Goal: Ask a question: Seek information or help from site administrators or community

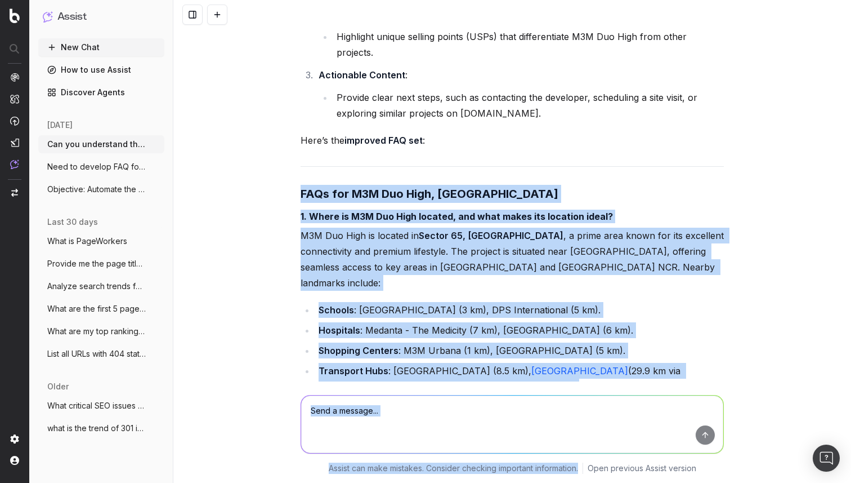
scroll to position [50484, 0]
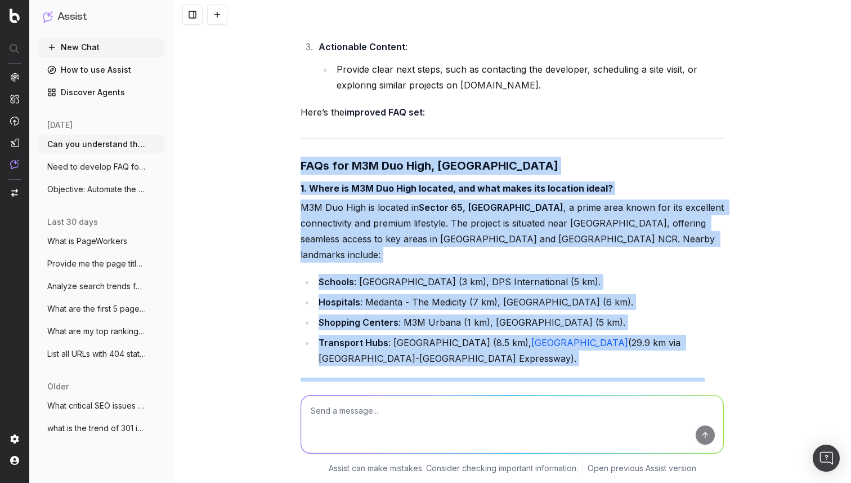
drag, startPoint x: 298, startPoint y: 219, endPoint x: 711, endPoint y: 408, distance: 453.8
click at [711, 408] on div "Can you understand the below page: https://housing.com/buy-sattvik-gateway-by-s…" at bounding box center [512, 241] width 678 height 483
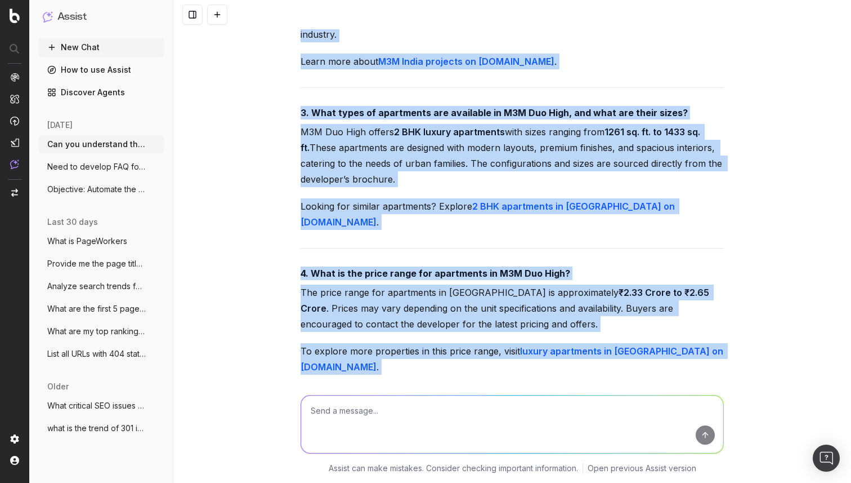
scroll to position [51165, 0]
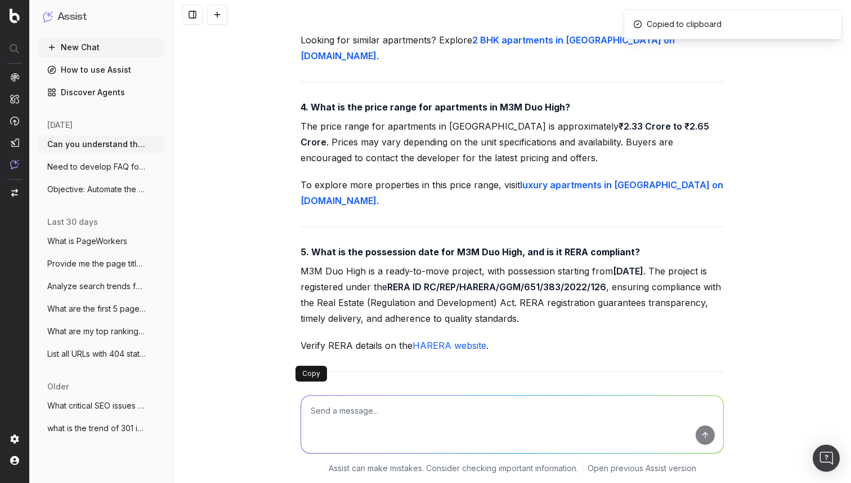
click at [402, 405] on textarea "To enrich screen reader interactions, please activate Accessibility in Grammarl…" at bounding box center [512, 423] width 422 height 57
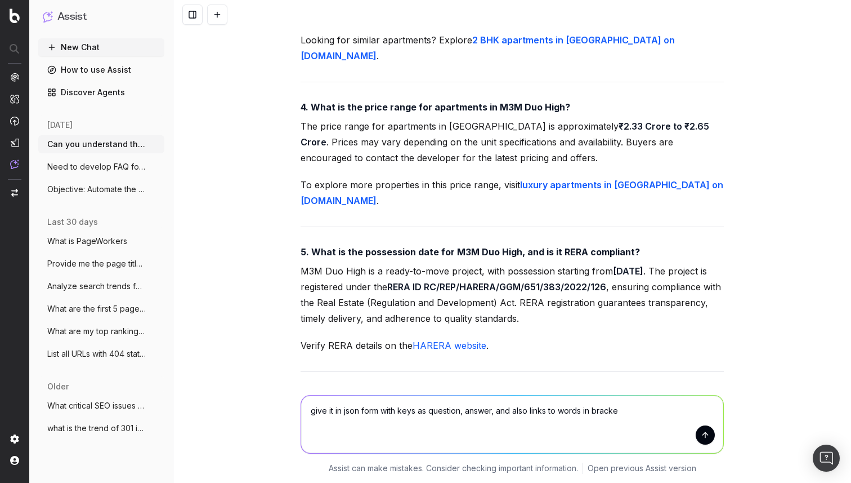
type textarea "give it in json form with keys as question, answer, and also links to words in …"
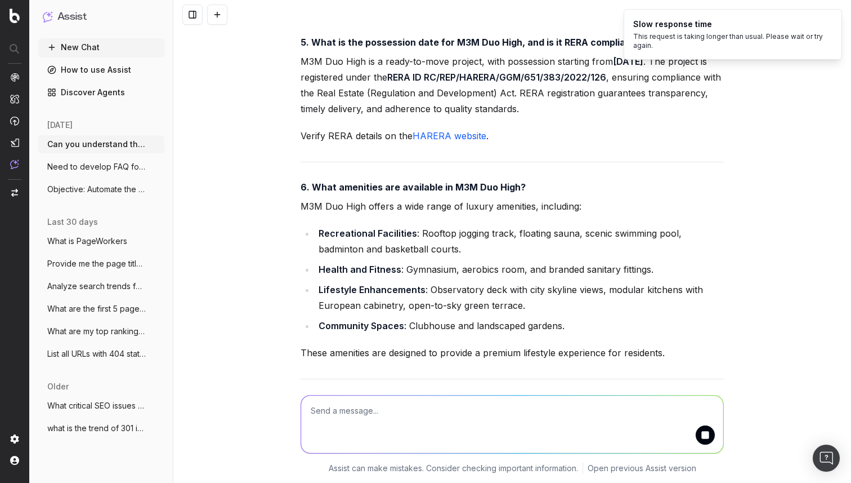
scroll to position [0, 392]
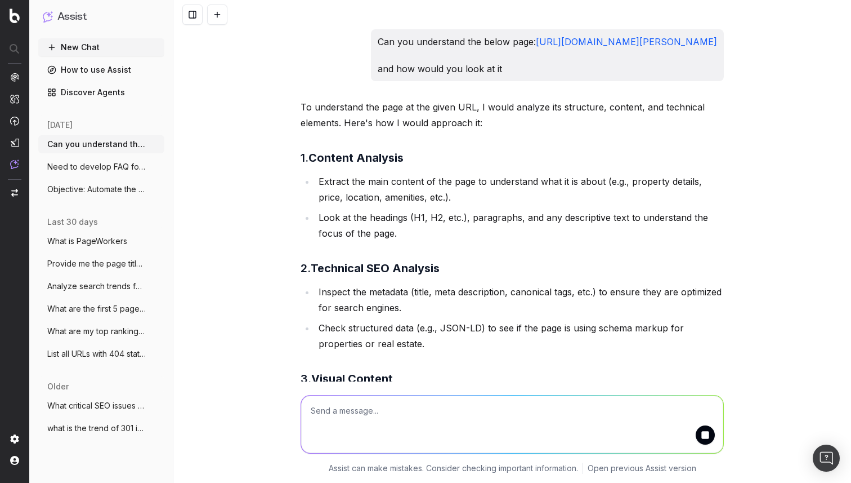
scroll to position [51375, 0]
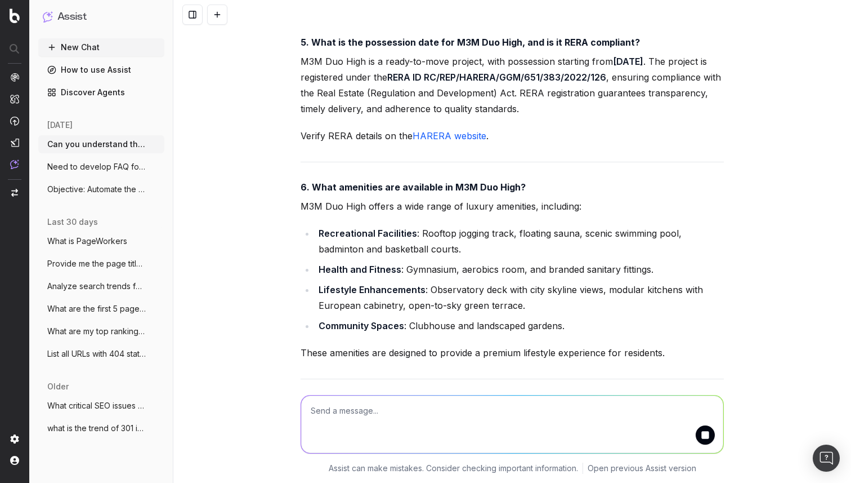
click at [359, 417] on textarea "To enrich screen reader interactions, please activate Accessibility in Grammarl…" at bounding box center [512, 423] width 422 height 57
type textarea "regenarate"
drag, startPoint x: 342, startPoint y: 340, endPoint x: 395, endPoint y: 339, distance: 52.9
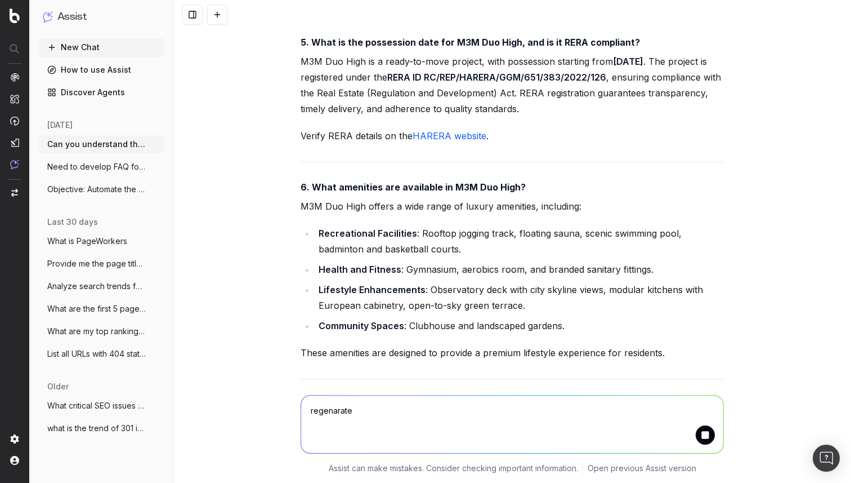
click at [372, 410] on textarea "regenarate" at bounding box center [512, 423] width 422 height 57
drag, startPoint x: 372, startPoint y: 410, endPoint x: 284, endPoint y: 409, distance: 88.4
click at [284, 409] on div "regenarate regenarate Assist can make mistakes. Consider checking important inf…" at bounding box center [512, 431] width 678 height 101
click at [703, 437] on button "submit" at bounding box center [705, 434] width 19 height 19
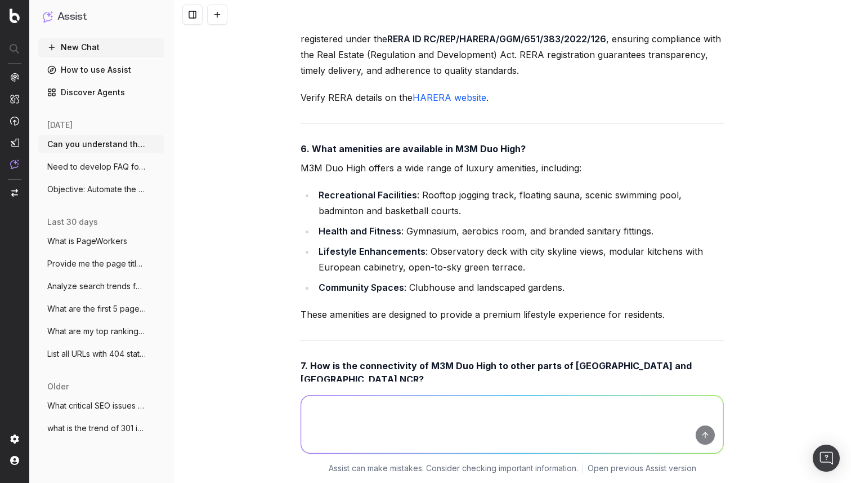
click at [349, 406] on textarea "To enrich screen reader interactions, please activate Accessibility in Grammarl…" at bounding box center [512, 423] width 422 height 57
type textarea "instead of json generate html for this"
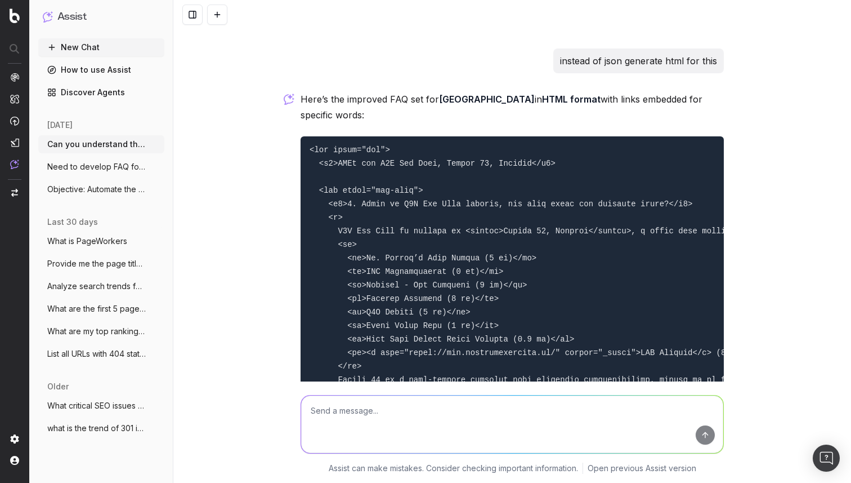
scroll to position [53084, 0]
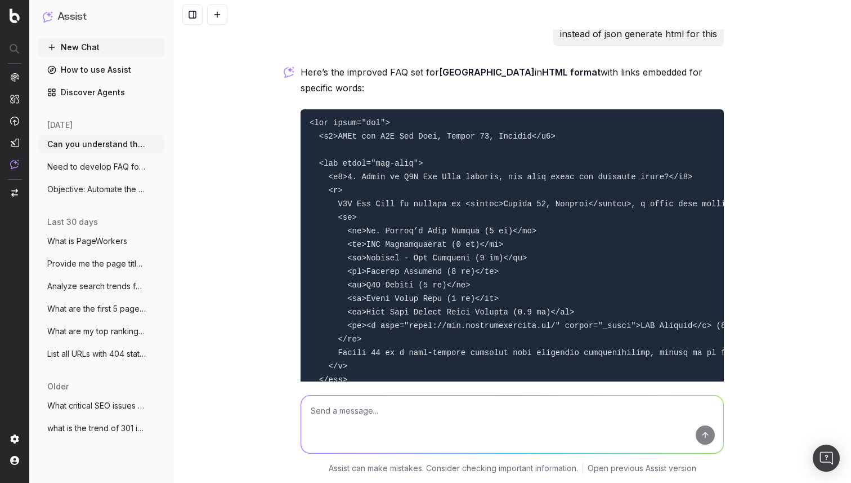
click at [380, 409] on textarea "To enrich screen reader interactions, please activate Accessibility in Grammarl…" at bounding box center [512, 423] width 422 height 57
type textarea "please give all FAQ's, only 8 are here"
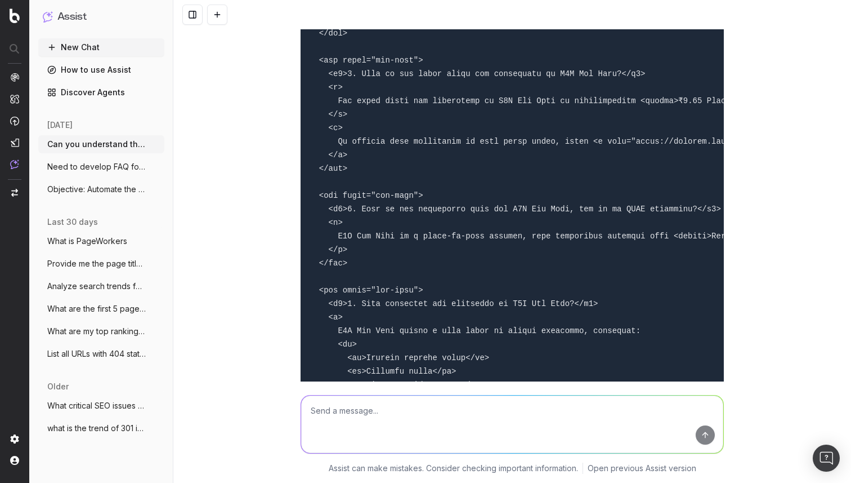
scroll to position [55342, 0]
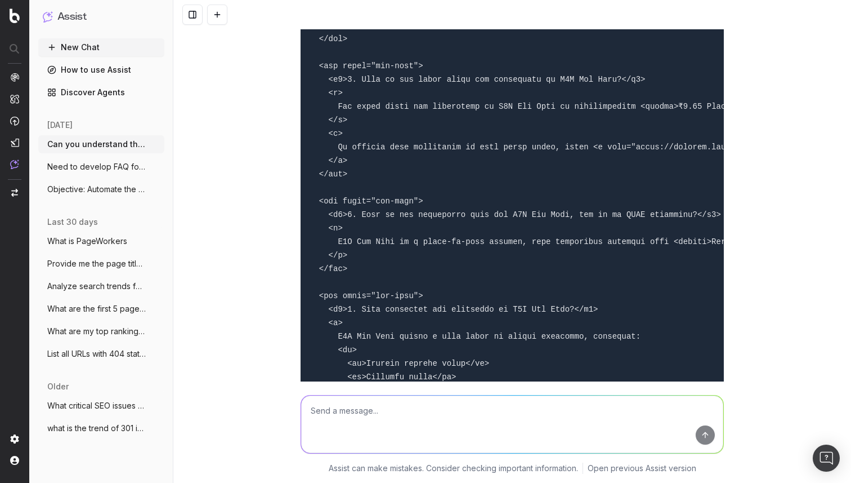
drag, startPoint x: 355, startPoint y: 269, endPoint x: 333, endPoint y: 43, distance: 226.9
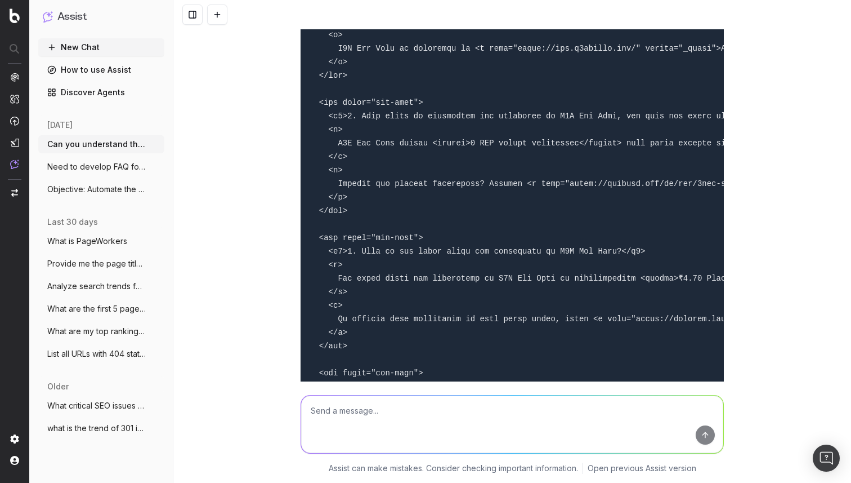
scroll to position [53466, 0]
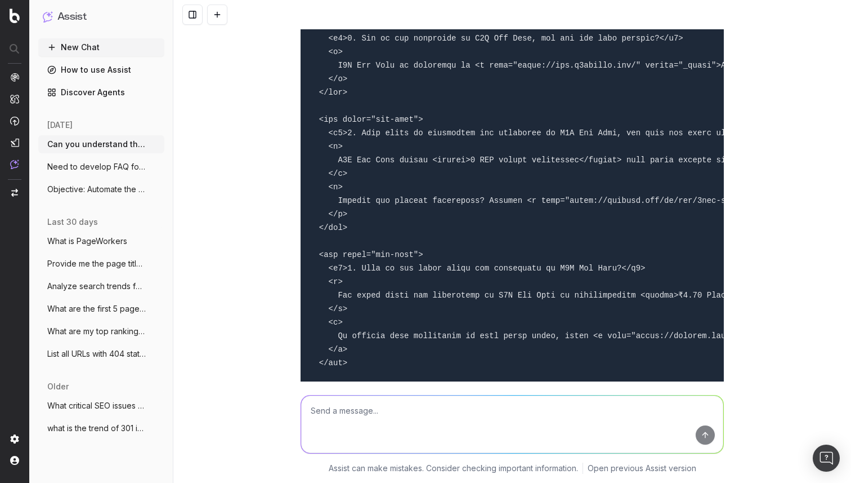
drag, startPoint x: 309, startPoint y: 100, endPoint x: 354, endPoint y: 391, distance: 295.1
click at [354, 391] on div "Can you understand the below page: https://housing.com/buy-sattvik-gateway-by-s…" at bounding box center [512, 241] width 678 height 483
copy div "<div class="faq"> <h2>FAQs for M3M Duo High, Sector 65, Gurgaon</h2> <div class…"
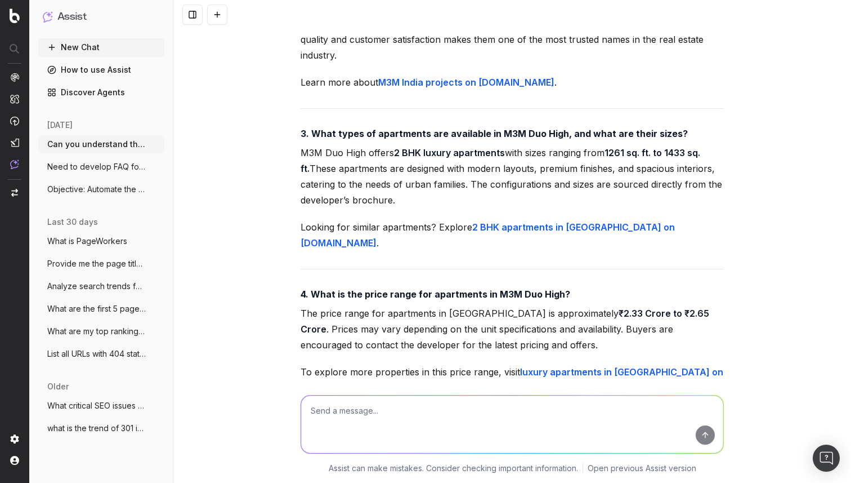
scroll to position [51028, 0]
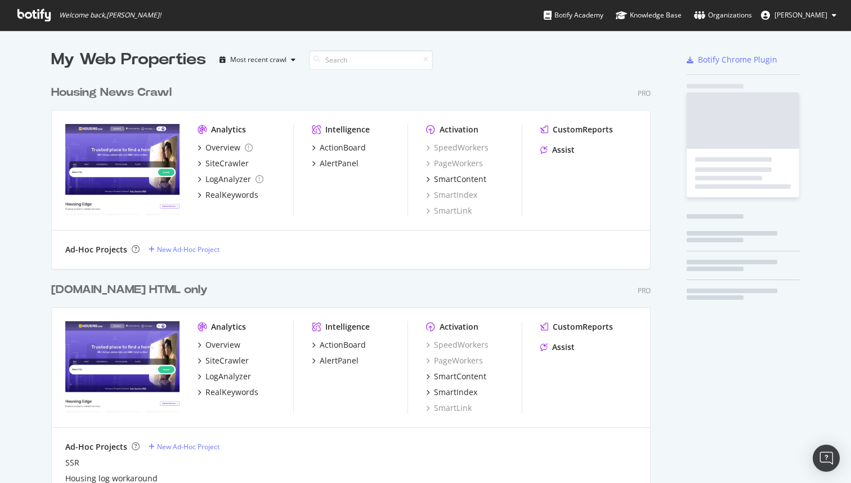
scroll to position [659, 609]
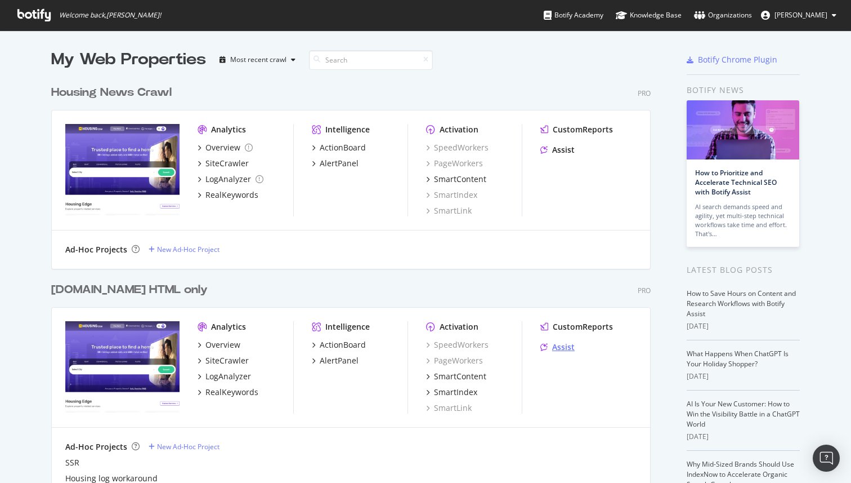
click at [562, 351] on div "Assist" at bounding box center [563, 346] width 23 height 11
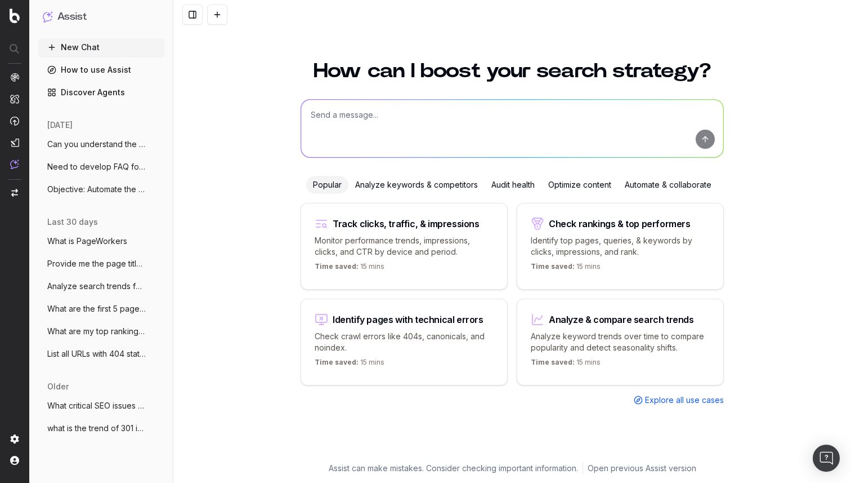
click at [359, 111] on textarea at bounding box center [512, 128] width 422 height 57
paste textarea "Generate a list of frequently asked questions (FAQs) for the locality 'Sector 3…"
type textarea "Generate a list of frequently asked questions (FAQs) for the locality 'Sector 3…"
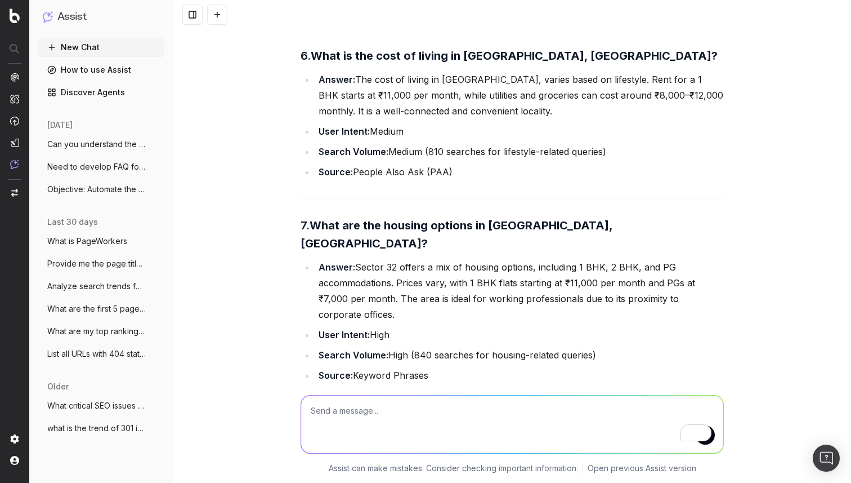
scroll to position [1799, 0]
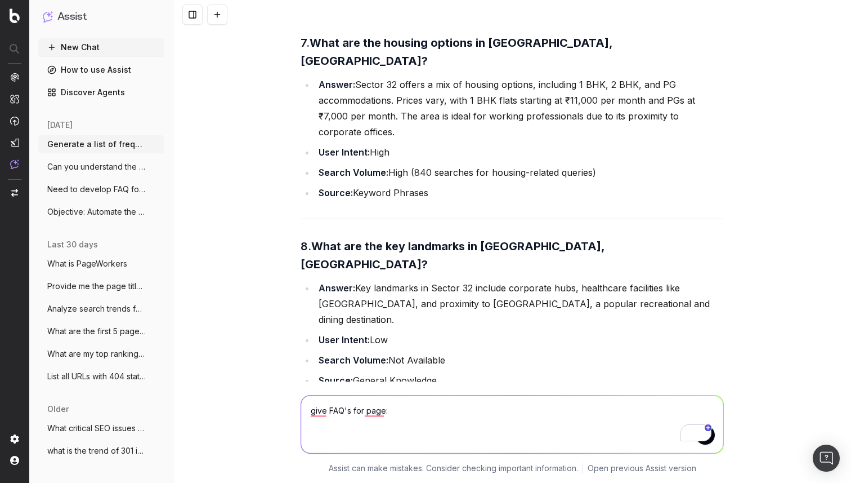
paste textarea "https://housing.com/sector-89-gurgaon-overview-P10ejjr2ss6tgdsem"
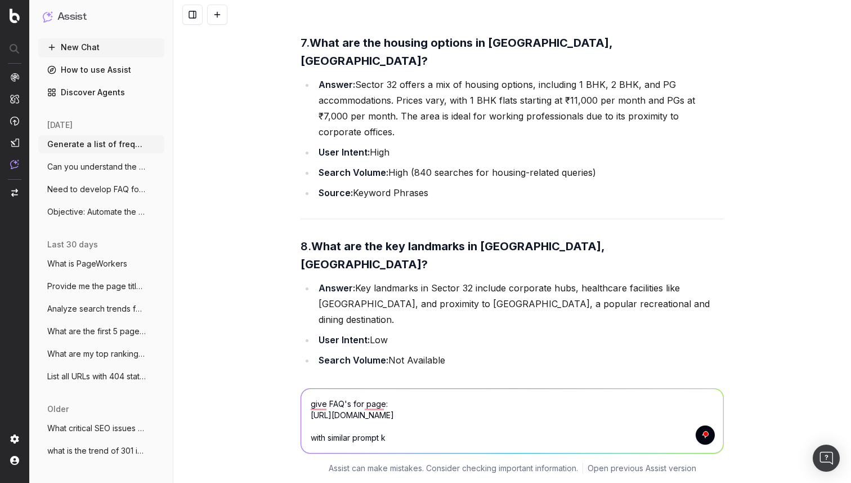
type textarea "give FAQ's for page: https://housing.com/sector-89-gurgaon-overview-P10ejjr2ss6…"
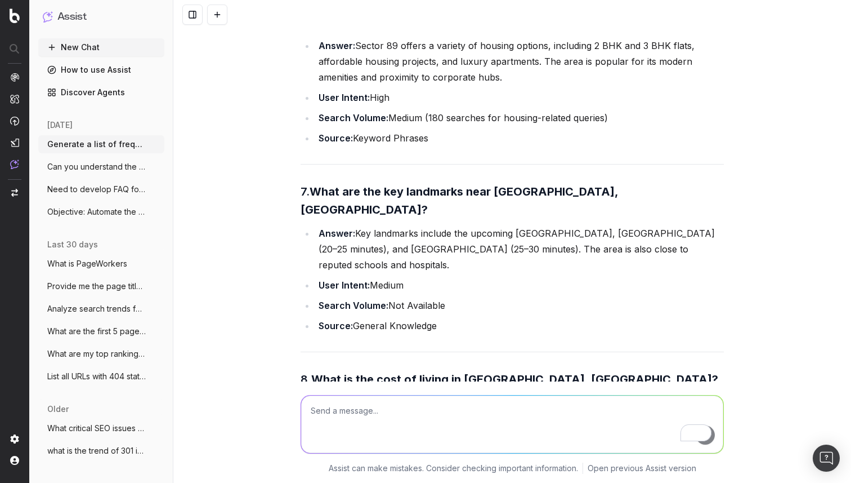
scroll to position [3570, 0]
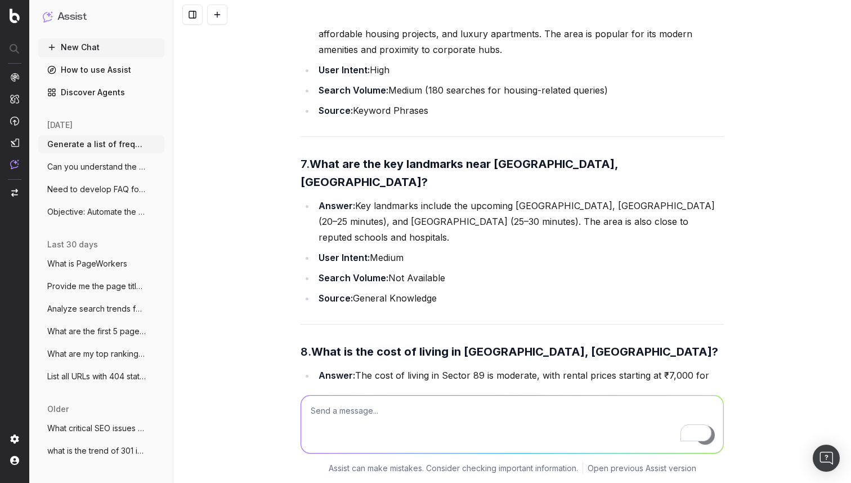
click at [352, 419] on textarea "To enrich screen reader interactions, please activate Accessibility in Grammarl…" at bounding box center [512, 423] width 422 height 57
type textarea "a"
click at [549, 414] on textarea "improve the intent and language of above FAQ's in similar" at bounding box center [512, 423] width 422 height 57
paste textarea "Frequently Asked Questions (FAQ) 1. Where is Meena Eco Vista located? Meena Eco…"
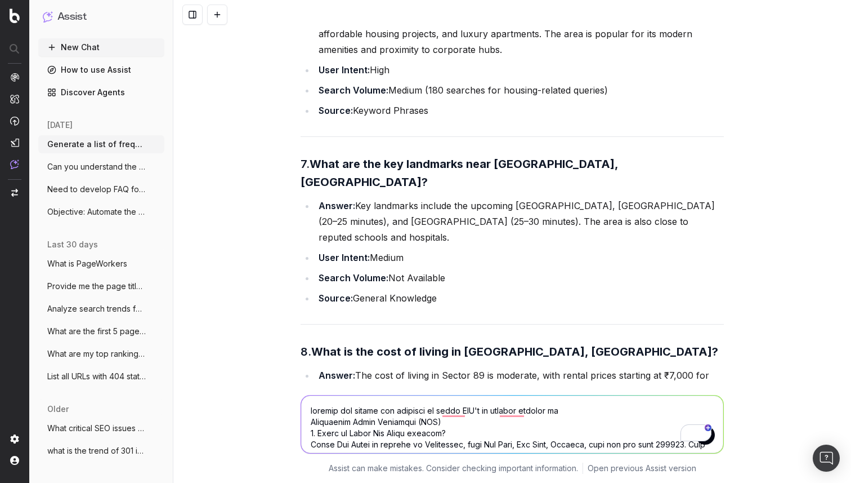
scroll to position [1150, 0]
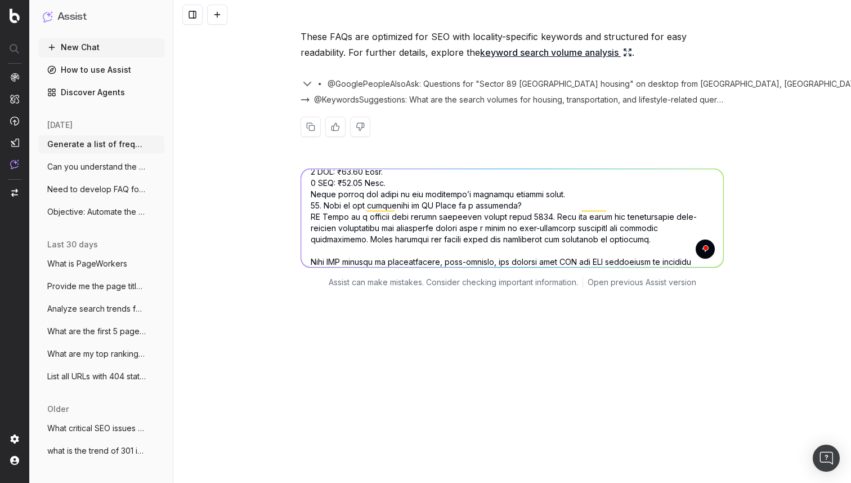
type textarea "improve the intent and language of above FAQ's in similar fashion as Frequently…"
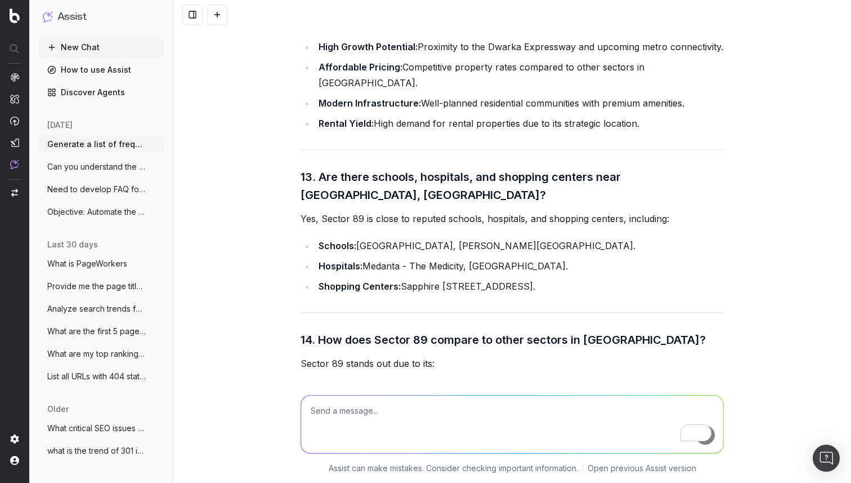
scroll to position [7585, 0]
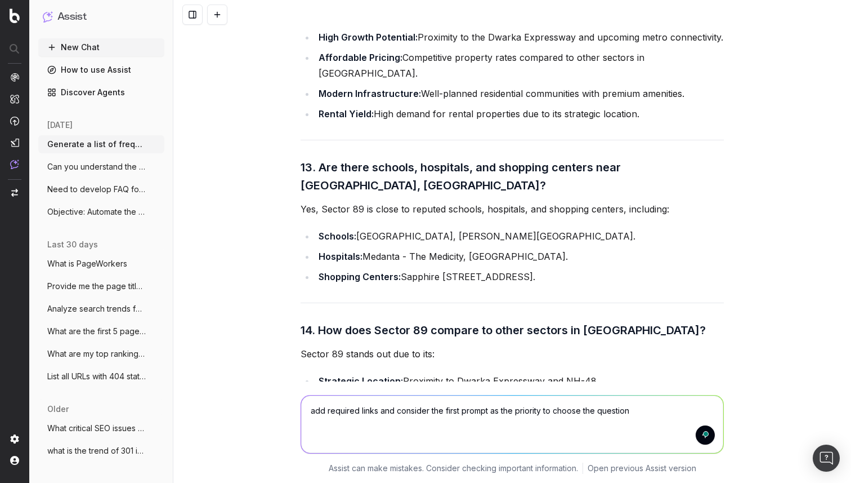
type textarea "add required links and consider the first prompt as the priority to choose the …"
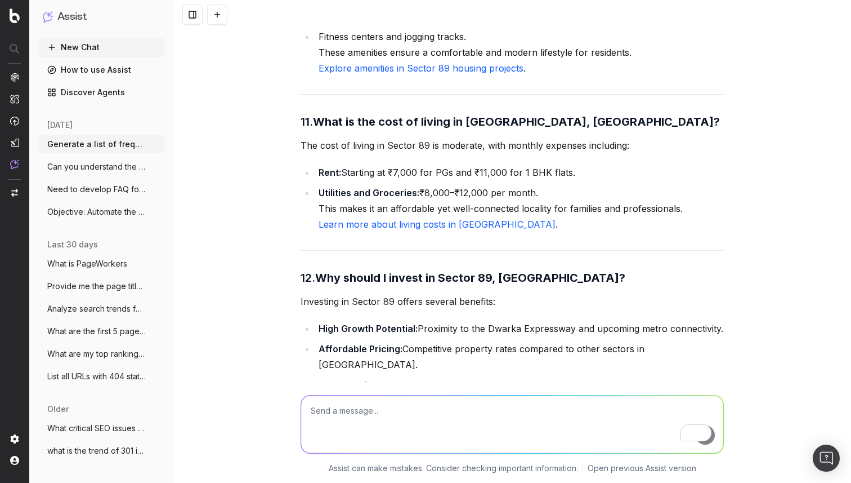
scroll to position [9936, 0]
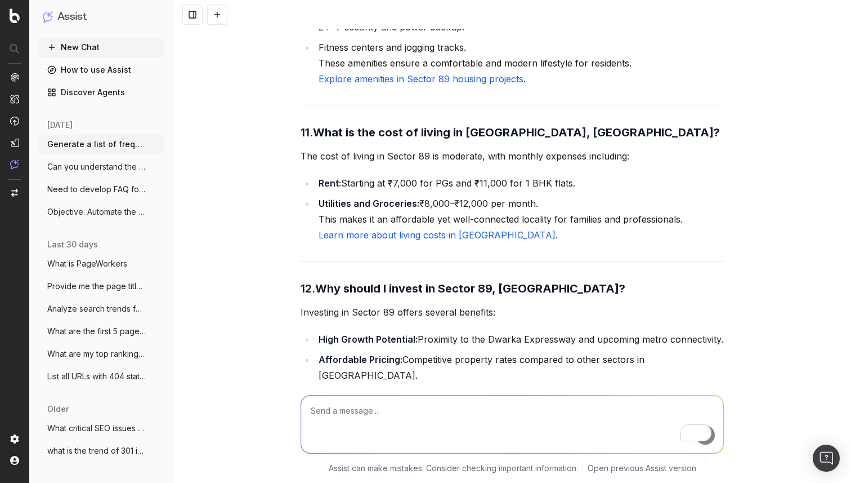
scroll to position [9881, 0]
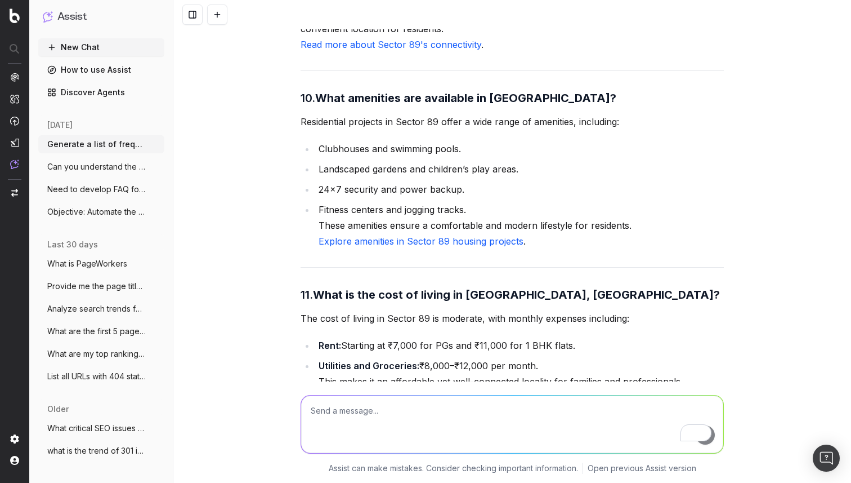
scroll to position [9712, 0]
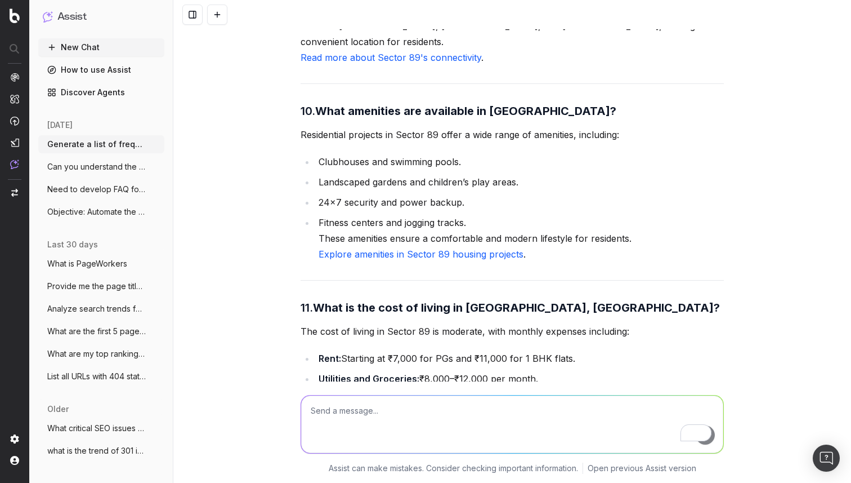
click at [418, 419] on textarea "To enrich screen reader interactions, please activate Accessibility in Grammarl…" at bounding box center [512, 423] width 422 height 57
type textarea "only add [DOMAIN_NAME] domain links"
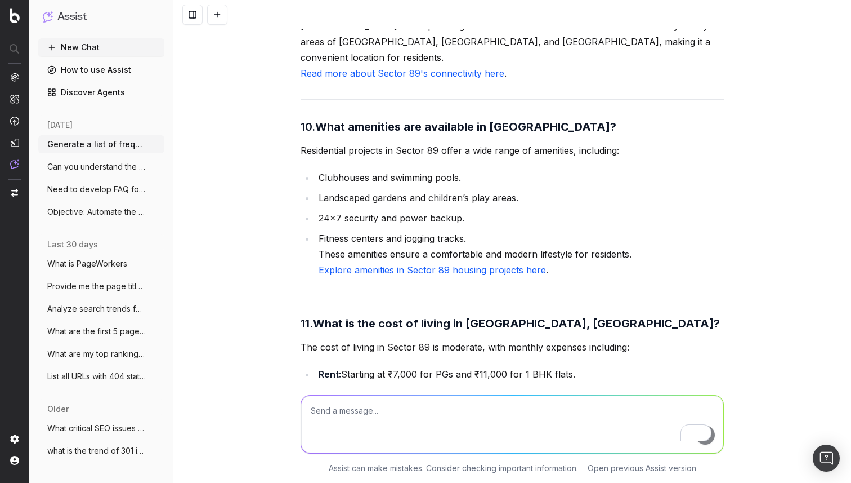
scroll to position [12303, 0]
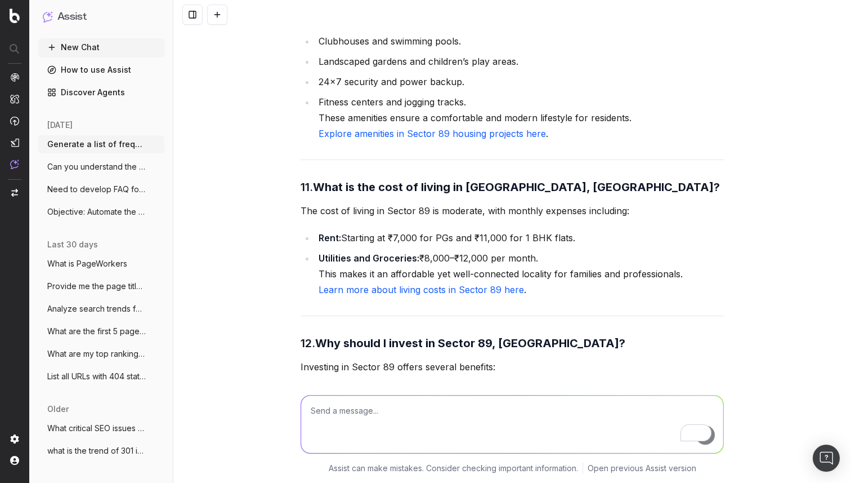
drag, startPoint x: 564, startPoint y: 181, endPoint x: 318, endPoint y: 178, distance: 246.6
click at [408, 417] on textarea "To enrich screen reader interactions, please activate Accessibility in Grammarl…" at bounding box center [512, 423] width 422 height 57
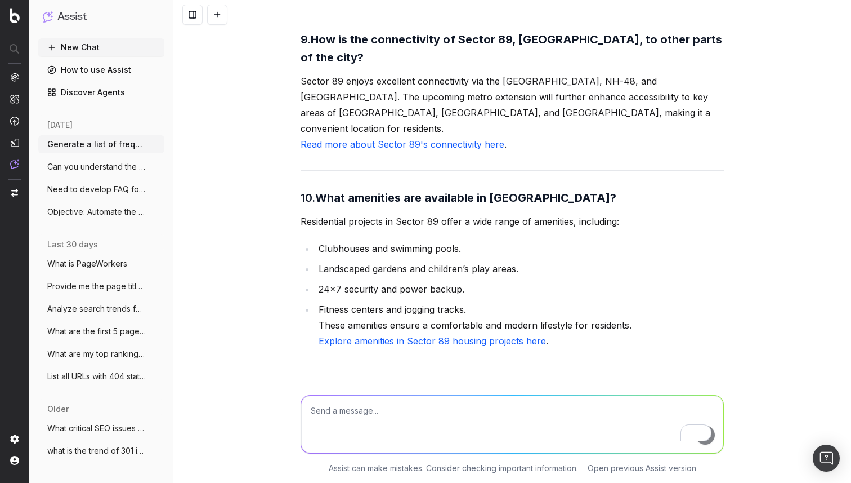
scroll to position [12090, 0]
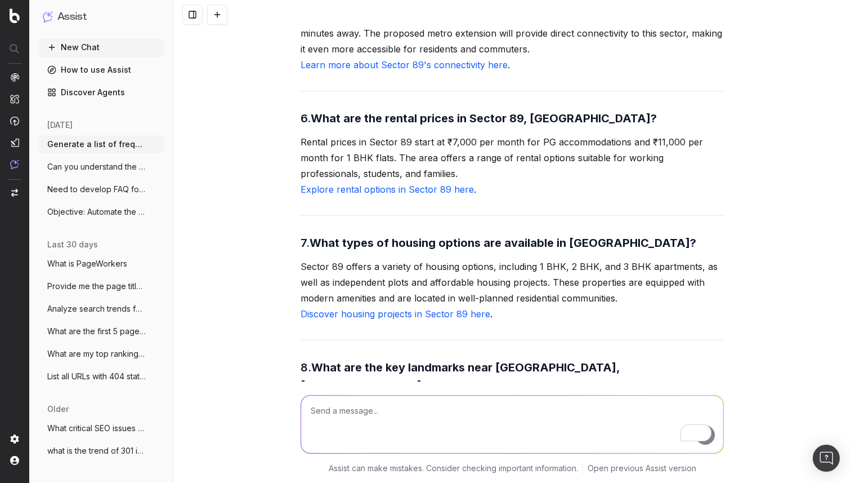
scroll to position [11573, 0]
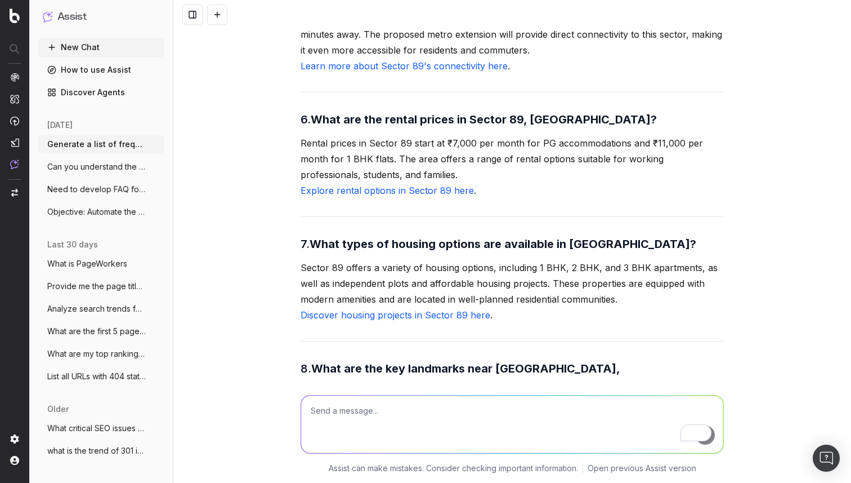
click at [383, 412] on textarea "To enrich screen reader interactions, please activate Accessibility in Grammarl…" at bounding box center [512, 423] width 422 height 57
type textarea "a"
type textarea "d"
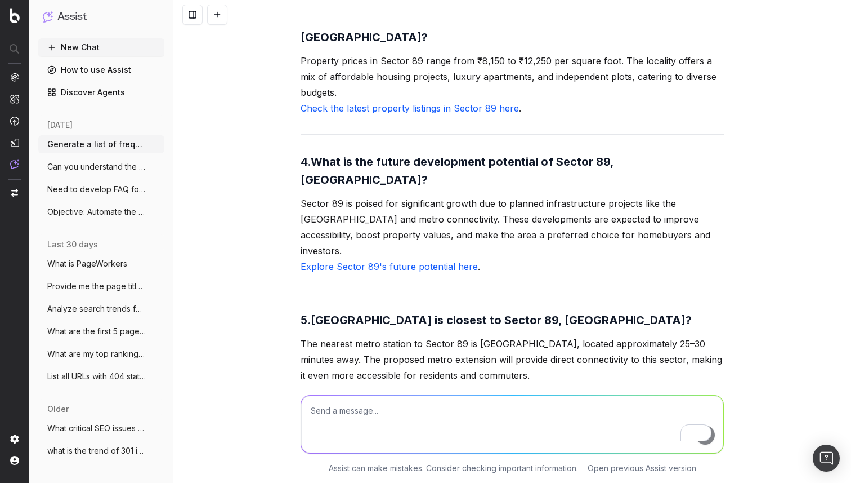
scroll to position [11201, 0]
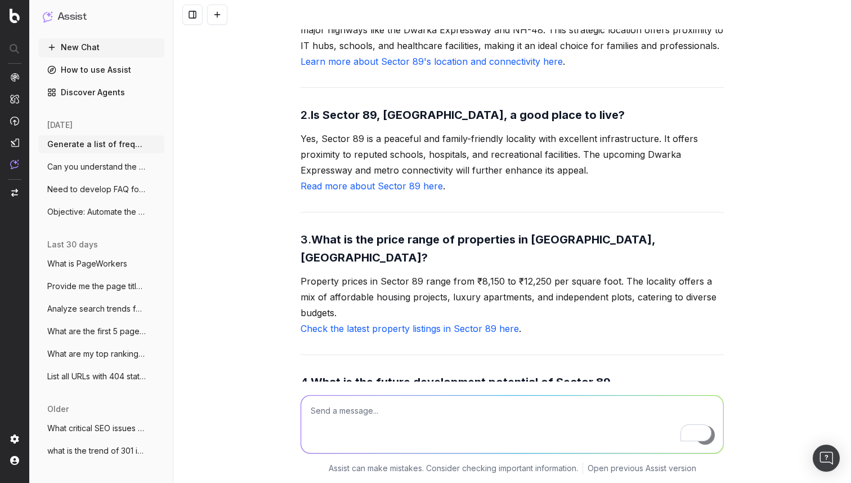
scroll to position [10999, 0]
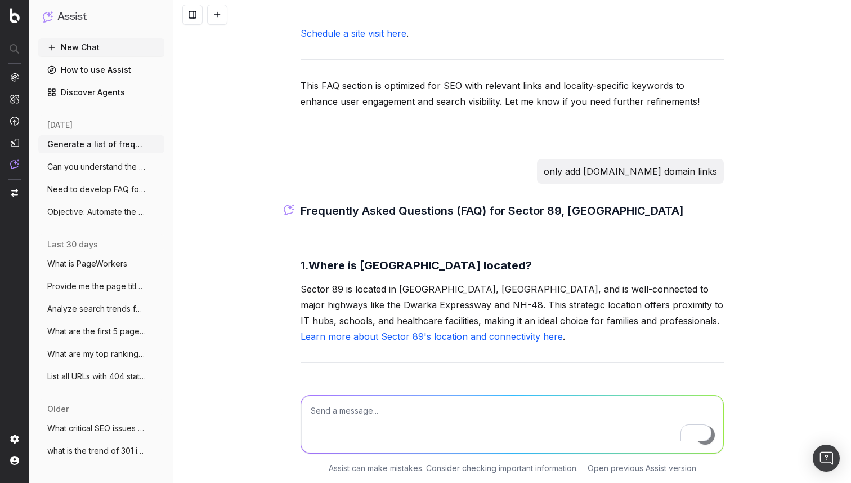
scroll to position [10732, 0]
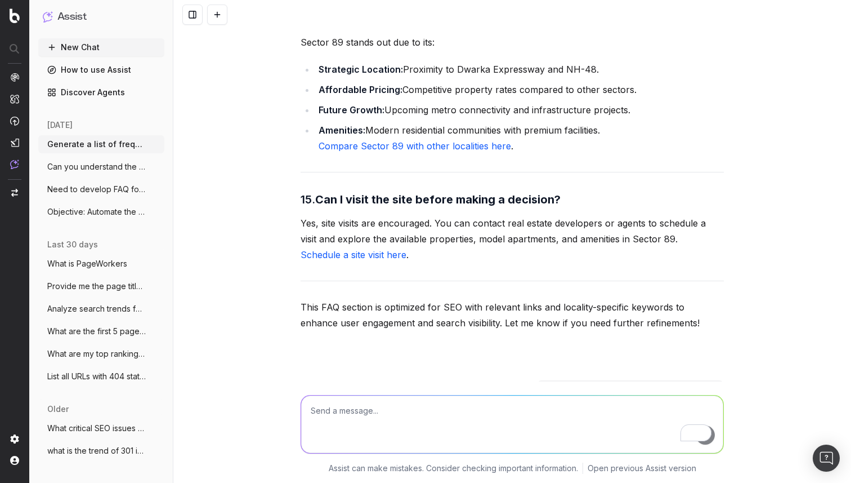
scroll to position [10509, 0]
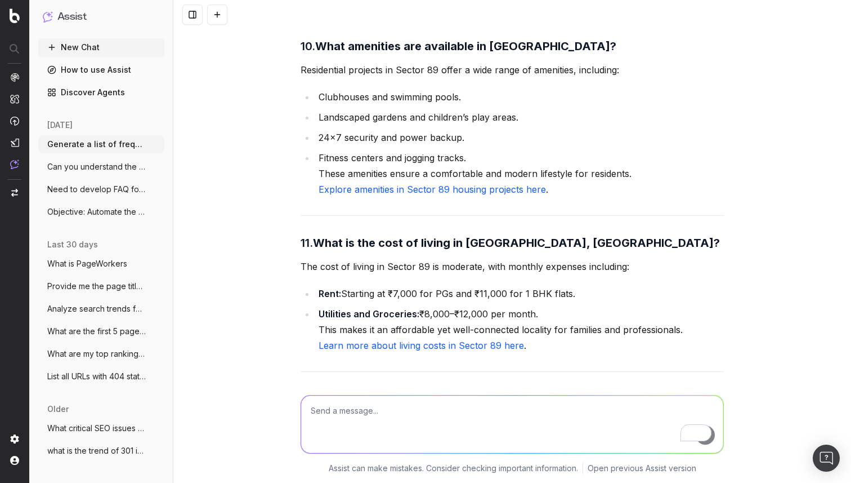
scroll to position [12286, 0]
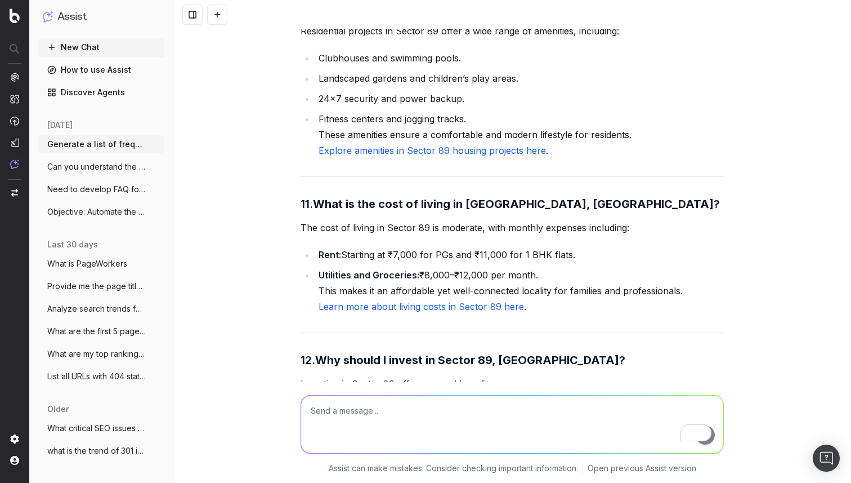
click at [421, 408] on textarea "To enrich screen reader interactions, please activate Accessibility in Grammarl…" at bounding box center [512, 423] width 422 height 57
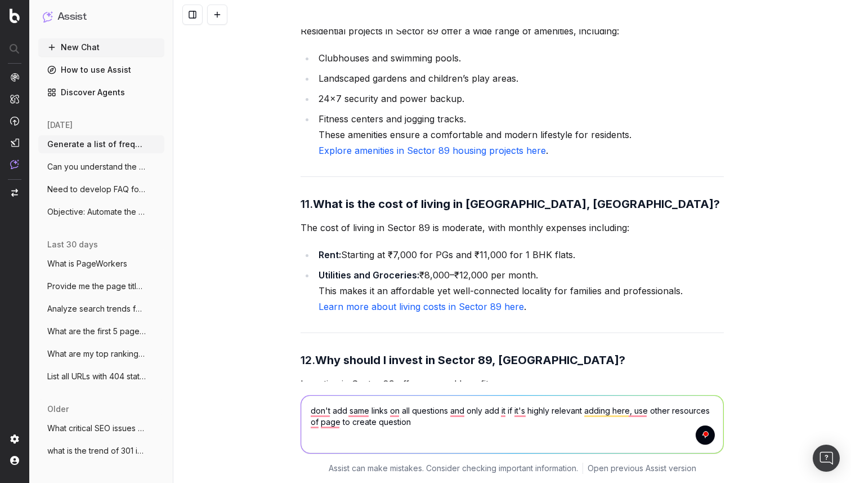
type textarea "don't add same links on all questions and only add it if it's highly relevant a…"
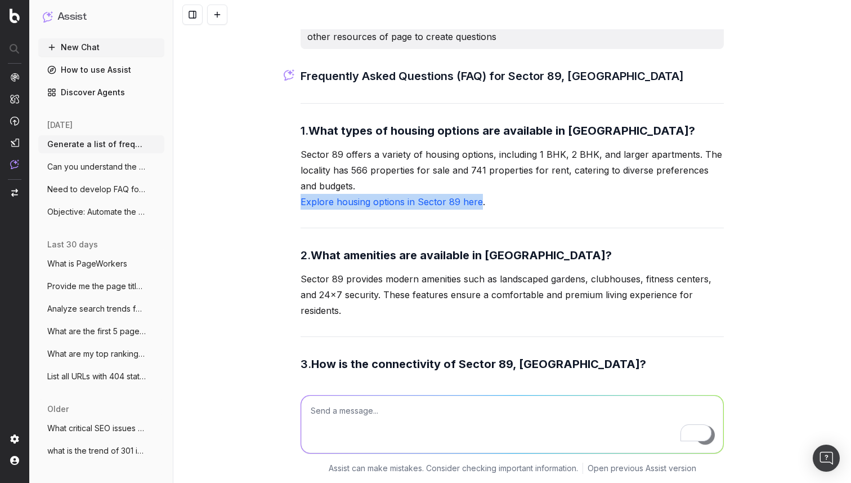
scroll to position [13443, 0]
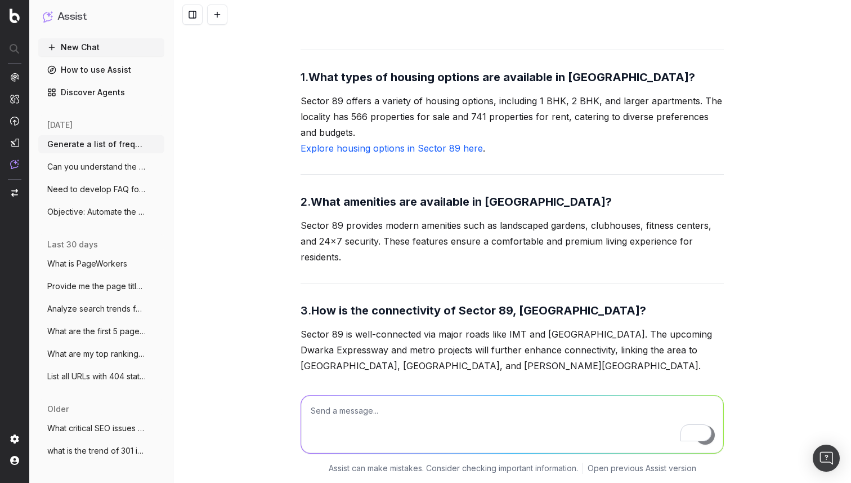
click at [380, 416] on textarea "To enrich screen reader interactions, please activate Accessibility in Grammarl…" at bounding box center [512, 423] width 422 height 57
type textarea "from all the FAQ's generated above choose the best set and display"
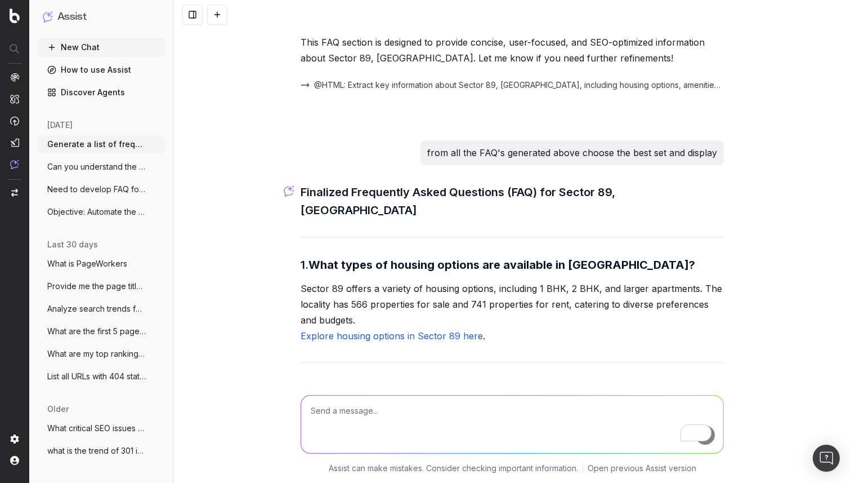
scroll to position [14503, 0]
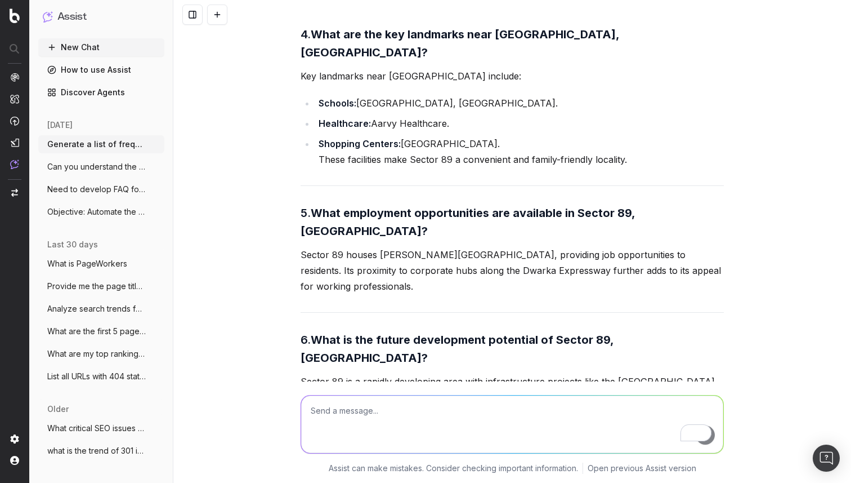
scroll to position [13724, 0]
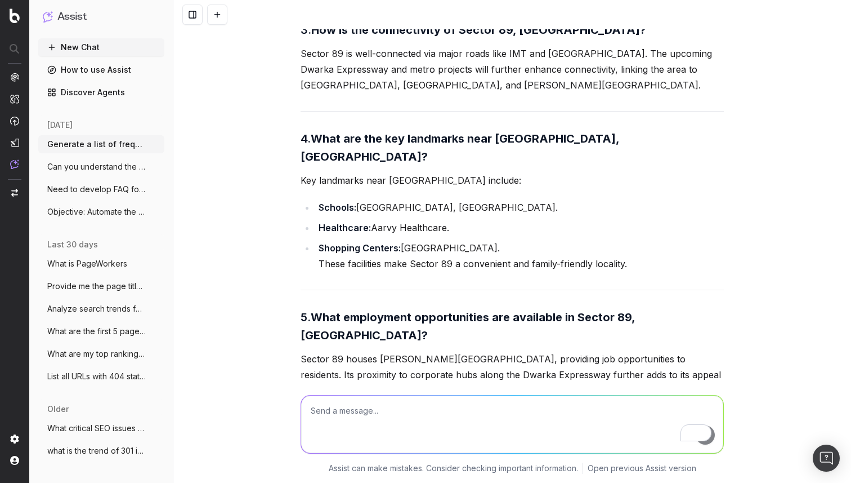
click at [422, 401] on textarea "To enrich screen reader interactions, please activate Accessibility in Grammarl…" at bounding box center [512, 423] width 422 height 57
paste textarea "Generate a list of frequently asked questions (FAQs) for the locality 'Sector 3…"
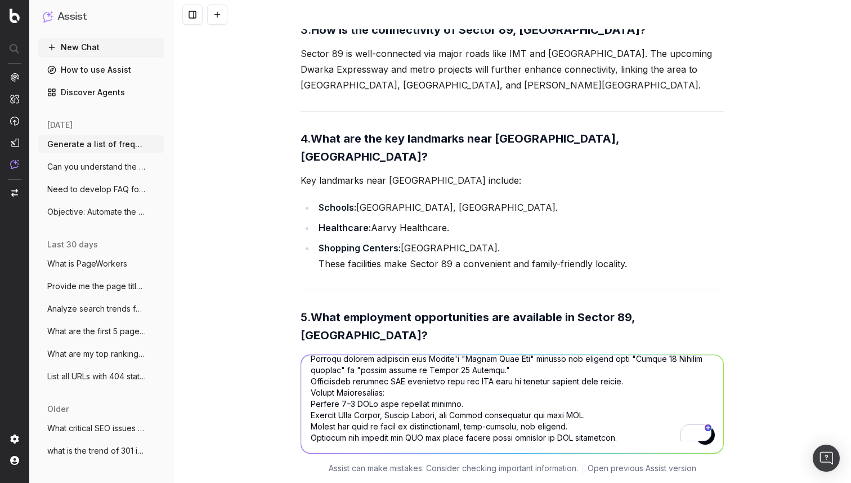
scroll to position [497, 0]
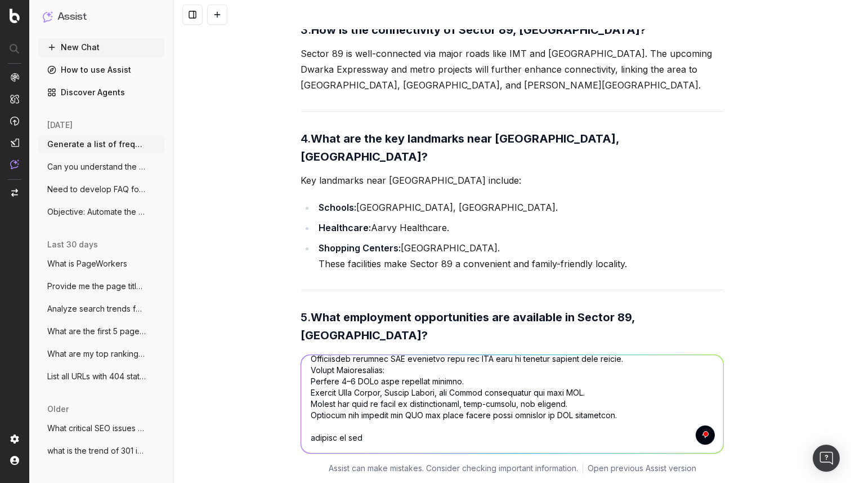
type textarea "let's again start with Generate a list of frequently asked questions (FAQs) for…"
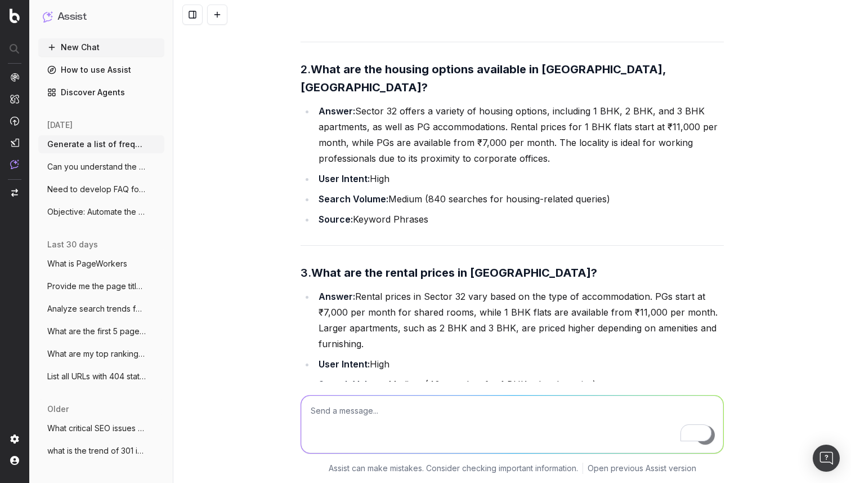
scroll to position [17003, 0]
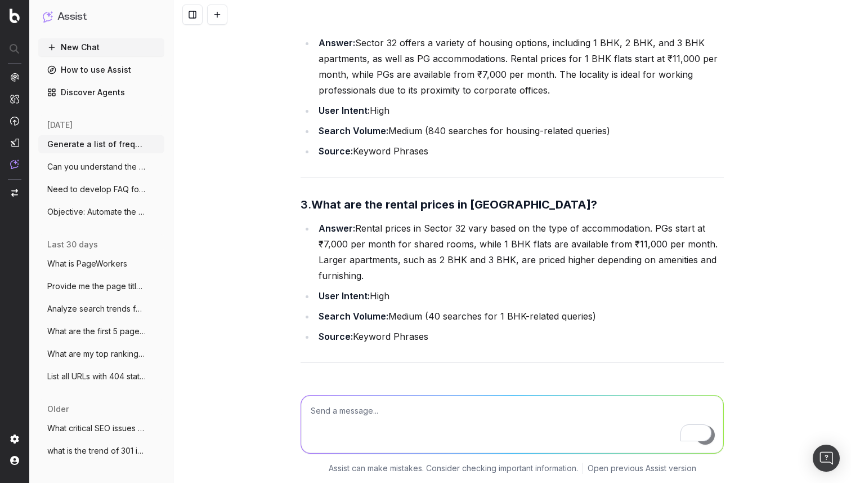
click at [373, 408] on textarea "To enrich screen reader interactions, please activate Accessibility in Grammarl…" at bounding box center [512, 423] width 422 height 57
paste textarea "Frequently asked questions about"
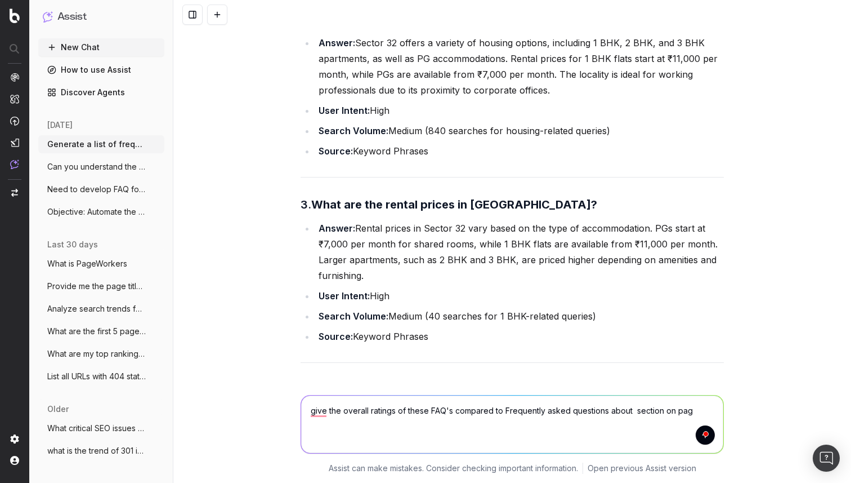
type textarea "give the overall ratings of these FAQ's compared to Frequently asked questions …"
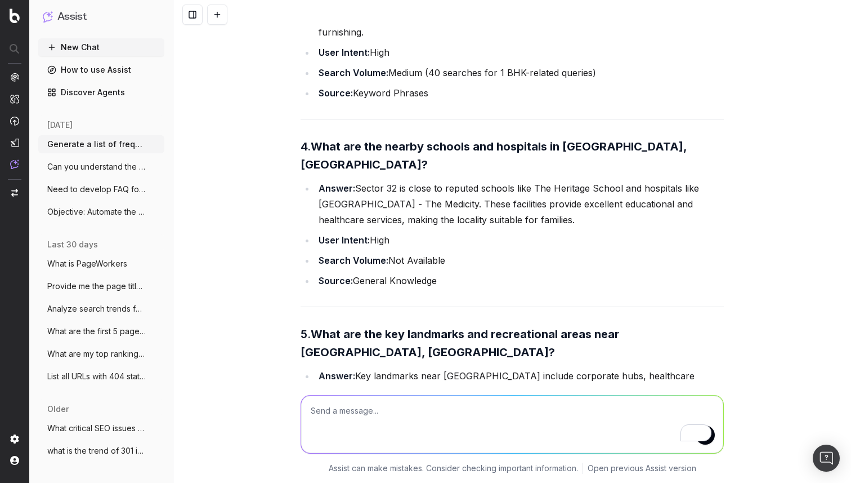
scroll to position [17285, 0]
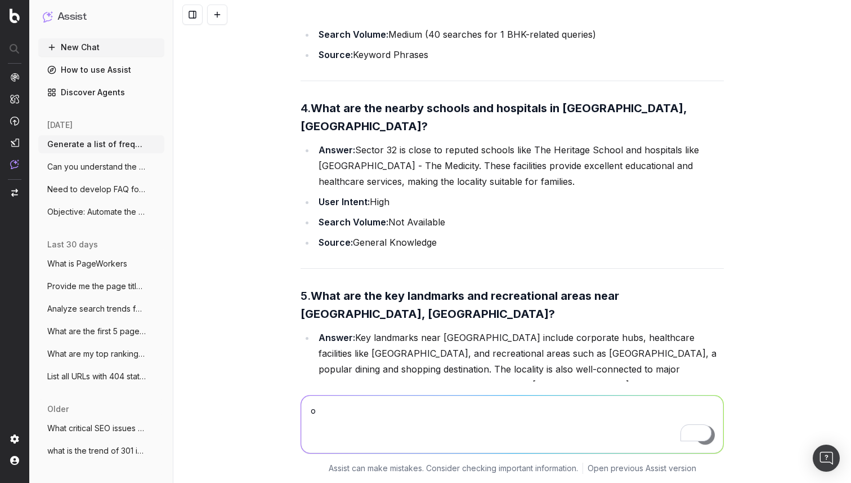
type textarea "ok"
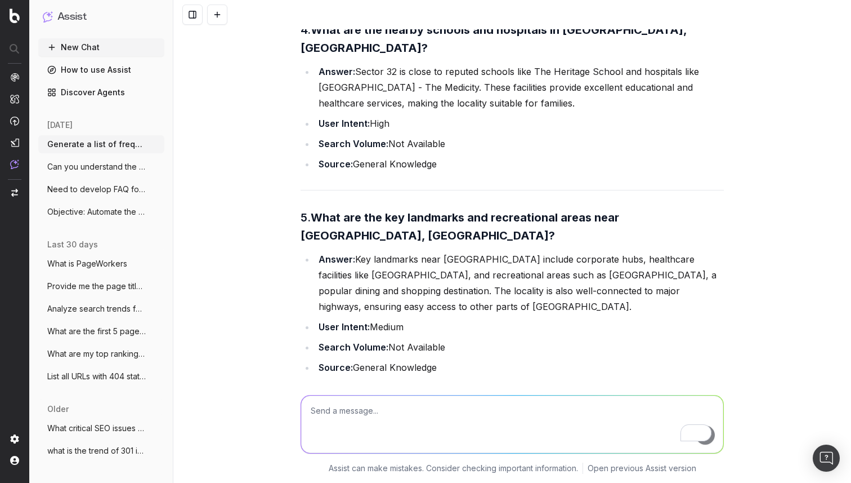
scroll to position [17409, 0]
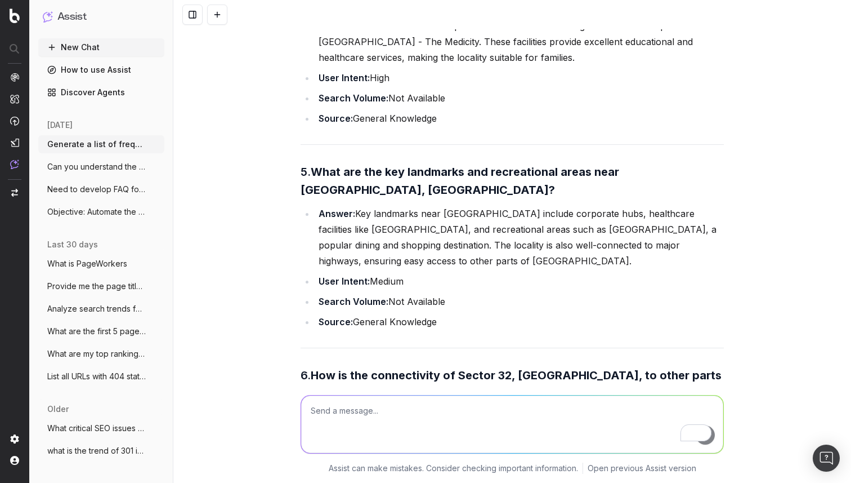
click at [352, 417] on textarea "To enrich screen reader interactions, please activate Accessibility in Grammarl…" at bounding box center [512, 423] width 422 height 57
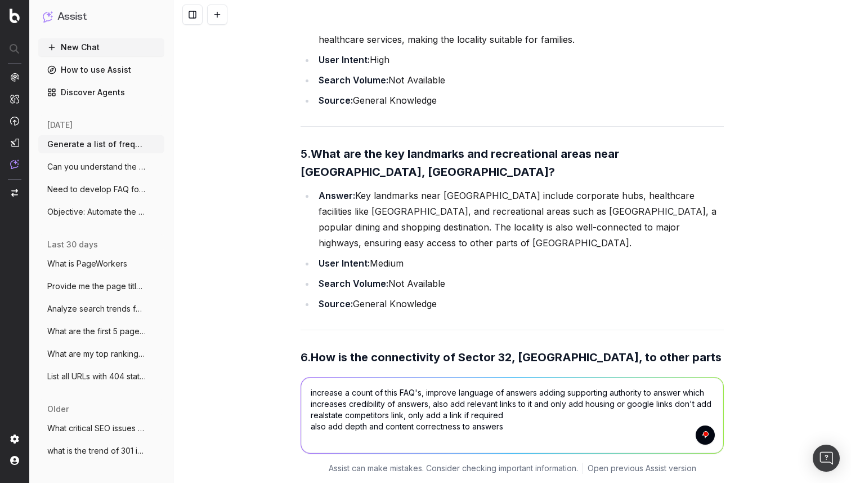
scroll to position [17438, 0]
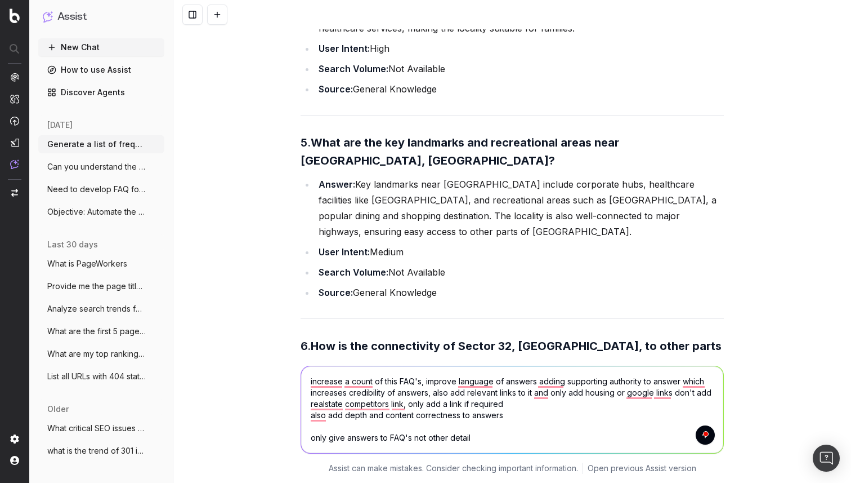
type textarea "increase a count of this FAQ's, improve language of answers adding supporting a…"
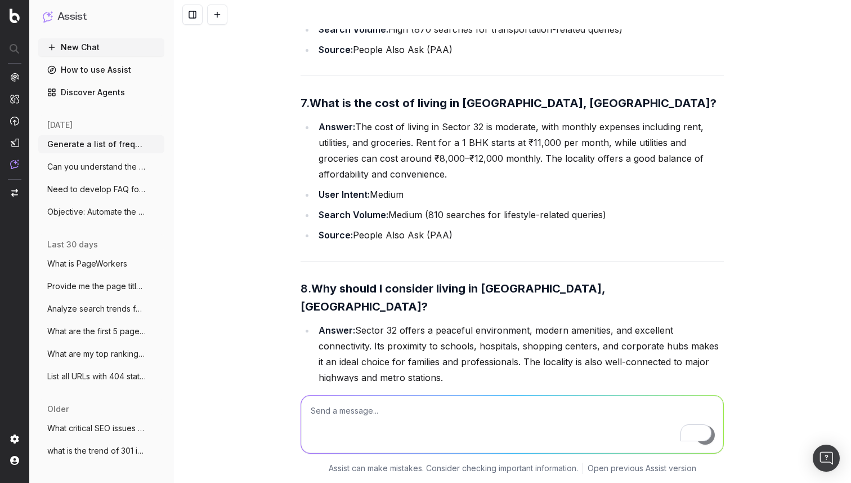
scroll to position [17845, 0]
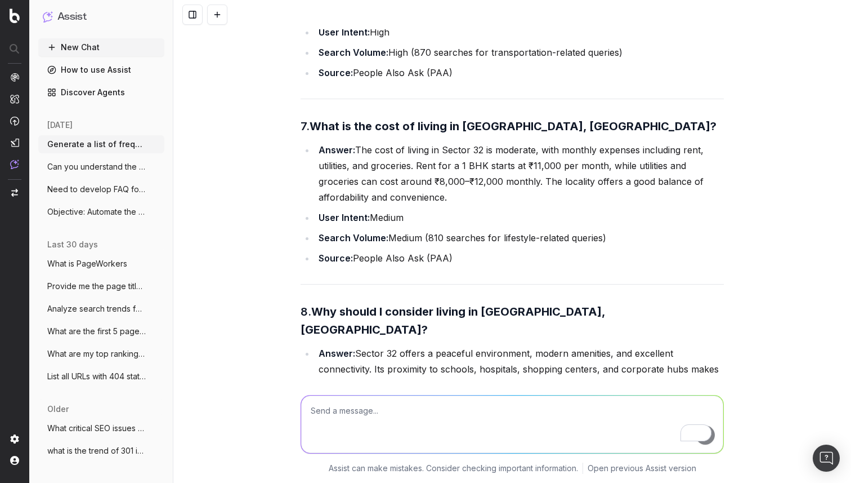
drag, startPoint x: 511, startPoint y: 229, endPoint x: 253, endPoint y: 153, distance: 268.5
click at [253, 152] on div "Here is a list of FAQs for Sector 32, Gurgaon, based on user intent, search vol…" at bounding box center [512, 241] width 678 height 483
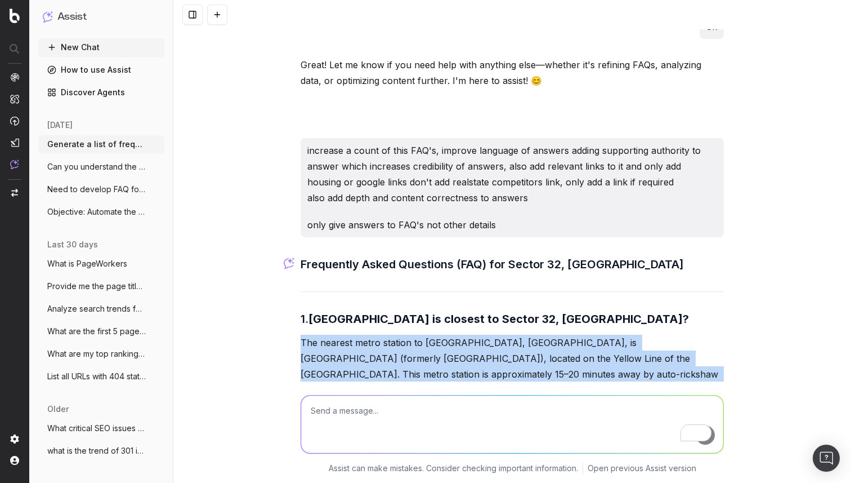
scroll to position [18700, 0]
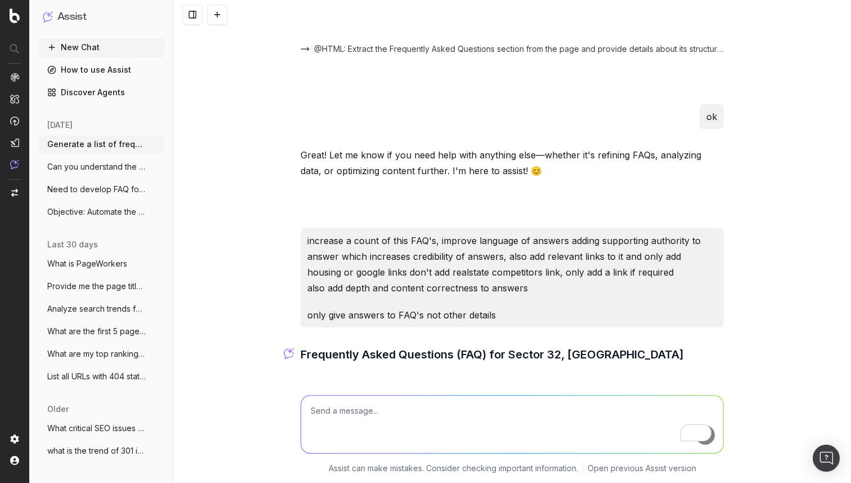
scroll to position [18607, 0]
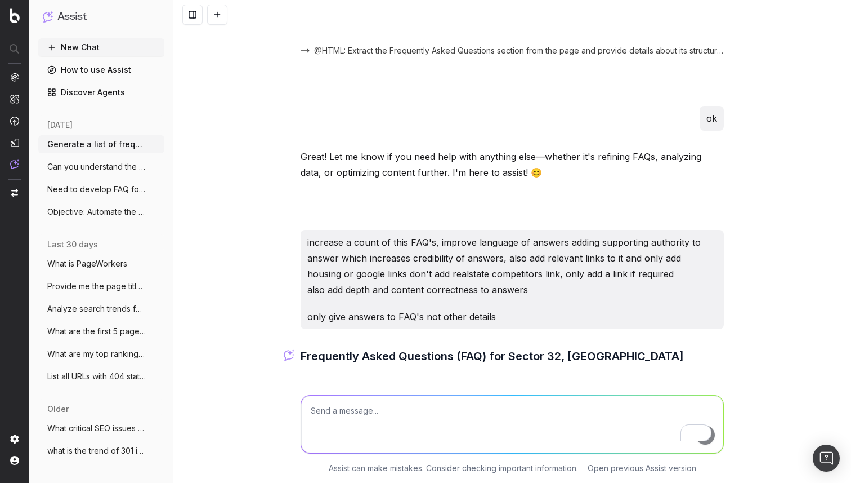
click at [421, 414] on textarea "To enrich screen reader interactions, please activate Accessibility in Grammarl…" at bounding box center [512, 423] width 422 height 57
type textarea "don't add self page links here"
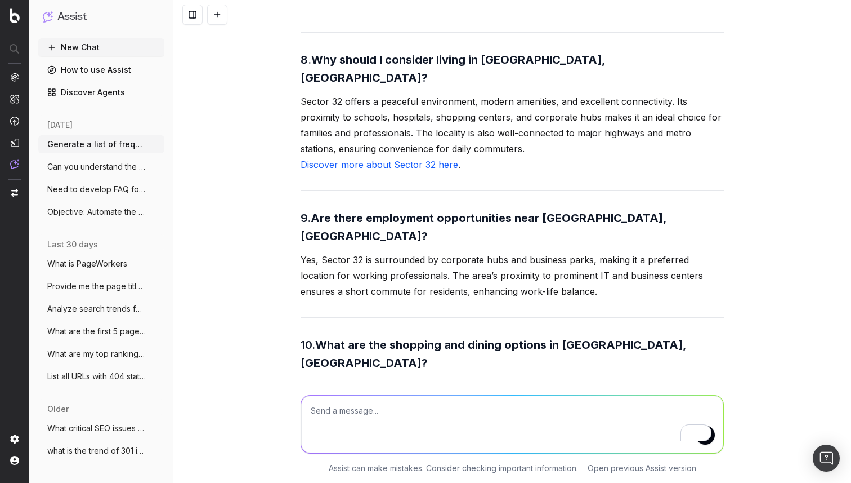
scroll to position [19981, 0]
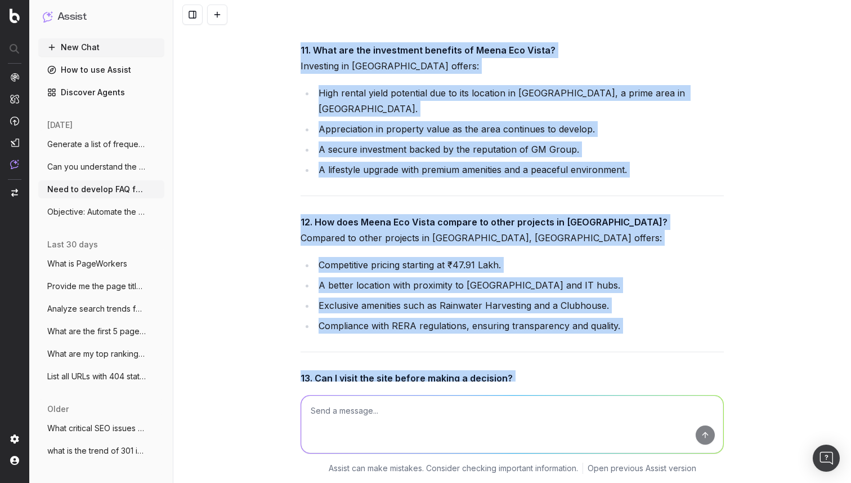
scroll to position [54311, 0]
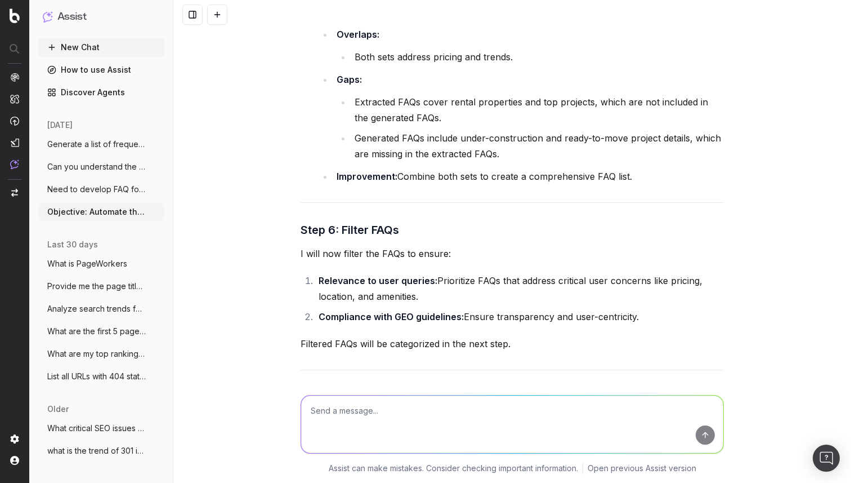
scroll to position [7736, 0]
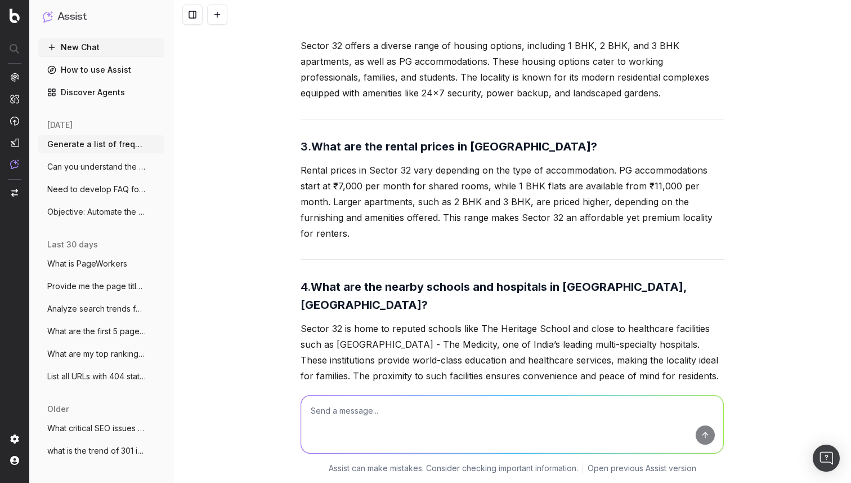
scroll to position [21614, 0]
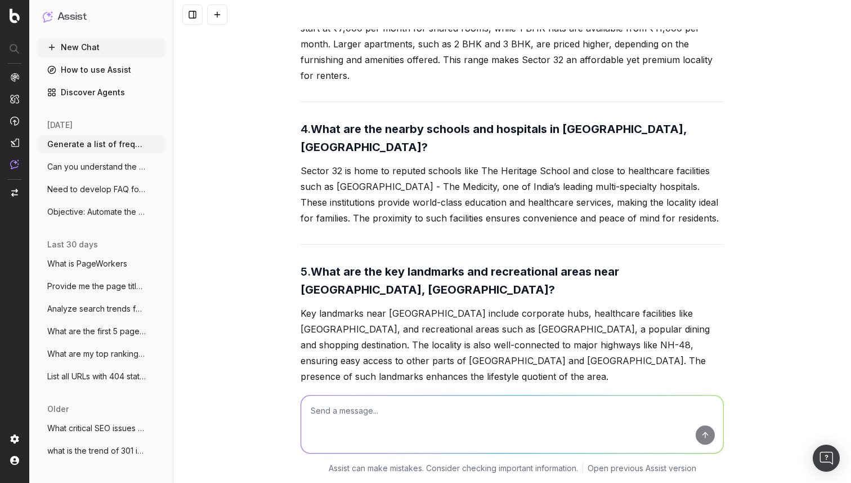
click at [391, 419] on textarea at bounding box center [512, 423] width 422 height 57
type textarea "don't add links"
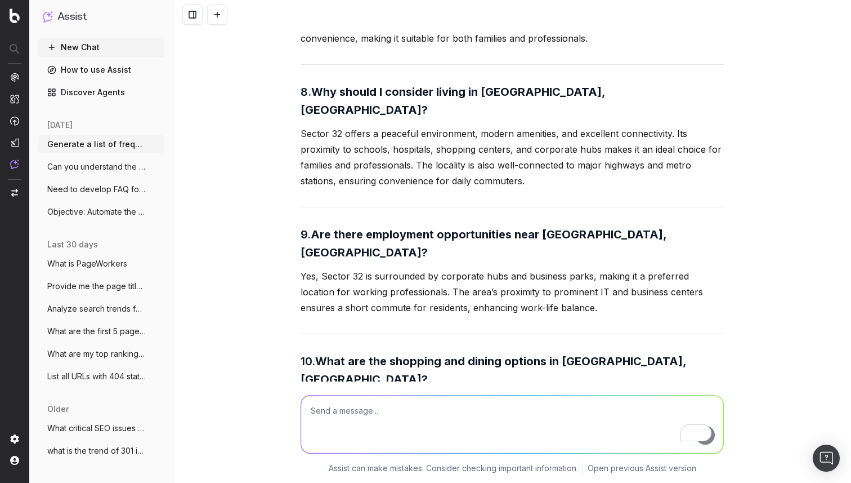
scroll to position [22235, 0]
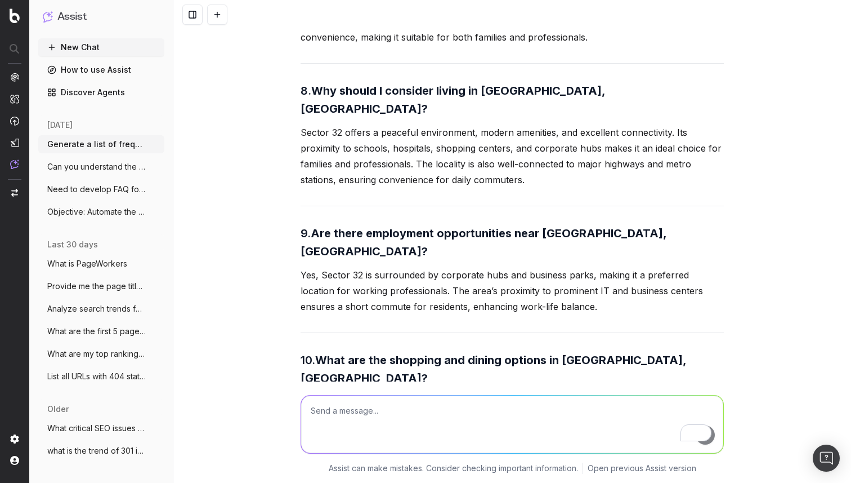
drag, startPoint x: 704, startPoint y: 189, endPoint x: 286, endPoint y: 136, distance: 421.7
click at [286, 136] on div "Here is a list of FAQs for Sector 32, Gurgaon, based on user intent, search vol…" at bounding box center [512, 241] width 678 height 483
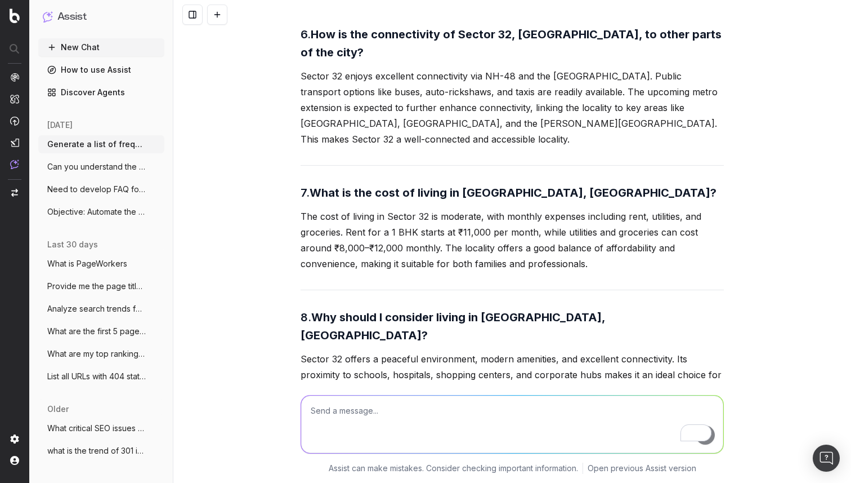
scroll to position [21964, 0]
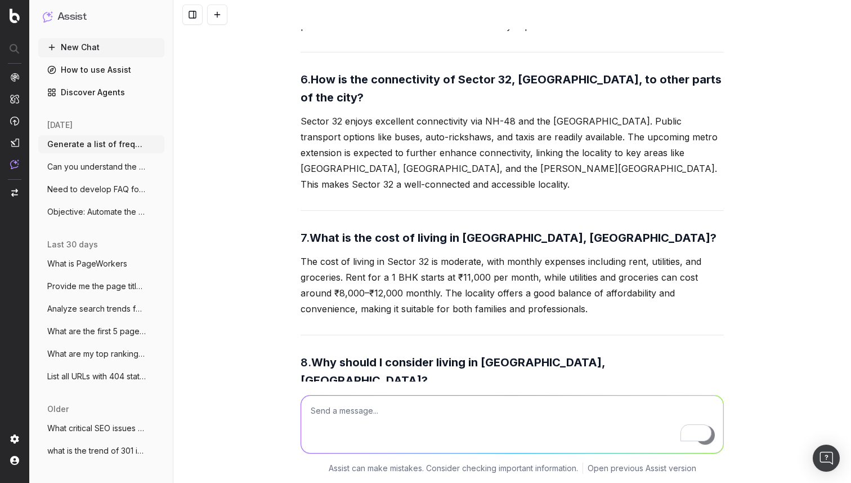
drag, startPoint x: 290, startPoint y: 128, endPoint x: 650, endPoint y: 420, distance: 464.0
click at [650, 420] on div "Here is a list of FAQs for Sector 32, Gurgaon, based on user intent, search vol…" at bounding box center [512, 241] width 678 height 483
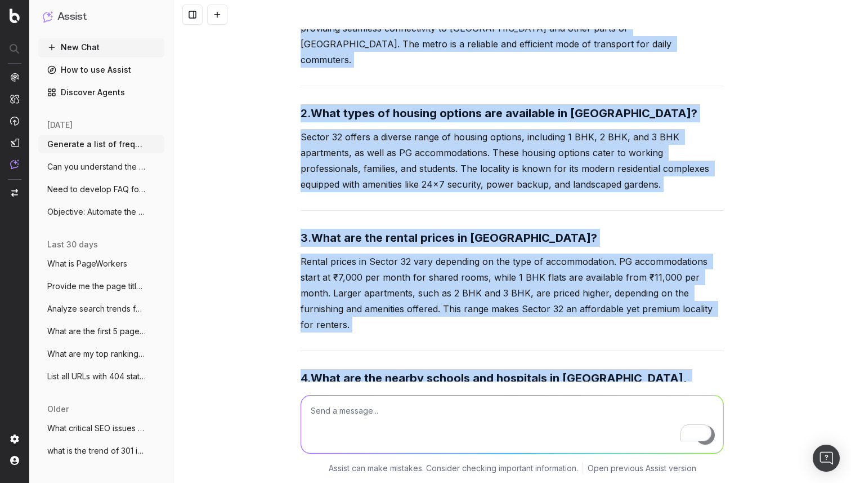
scroll to position [23632, 0]
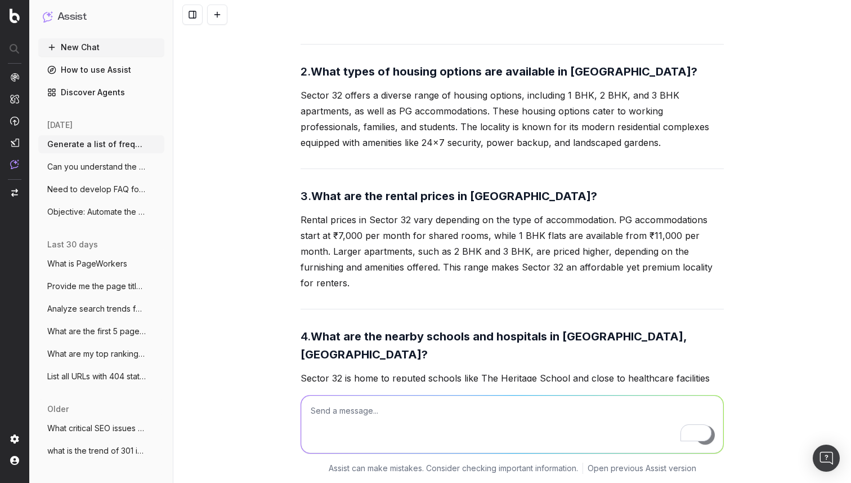
click at [414, 410] on textarea "To enrich screen reader interactions, please activate Accessibility in Grammarl…" at bounding box center [512, 423] width 422 height 57
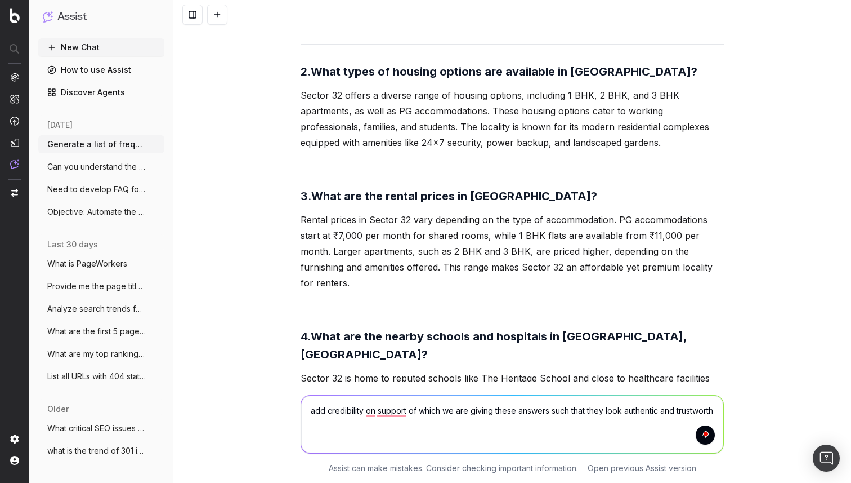
type textarea "add credibility on support of which we are giving these answers such that they …"
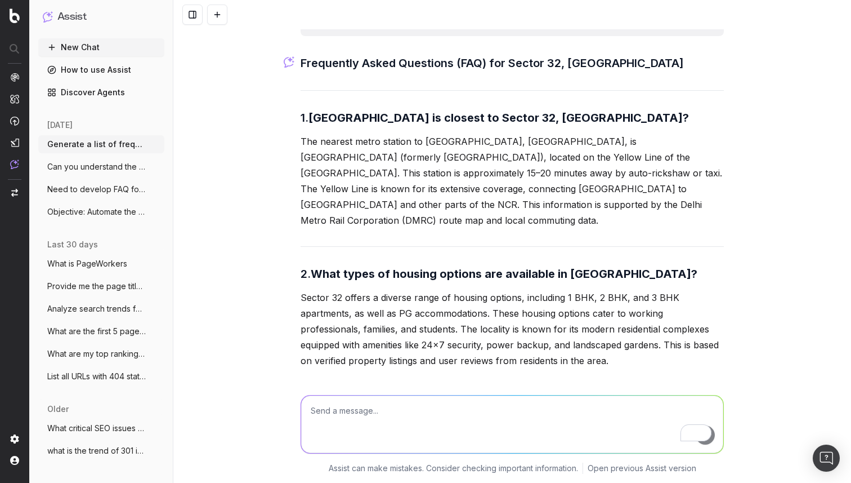
scroll to position [25870, 0]
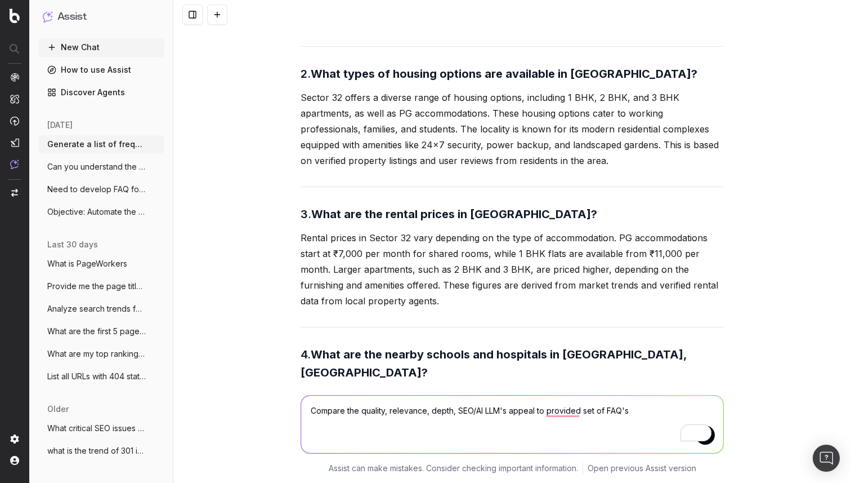
paste textarea "1. Which metro station is nearest to Sector 32, Gurgaon? Answer: The nearest me…"
type textarea "Compare the quality, relevance, depth, SEO/AI LLM's appeal to provided set of F…"
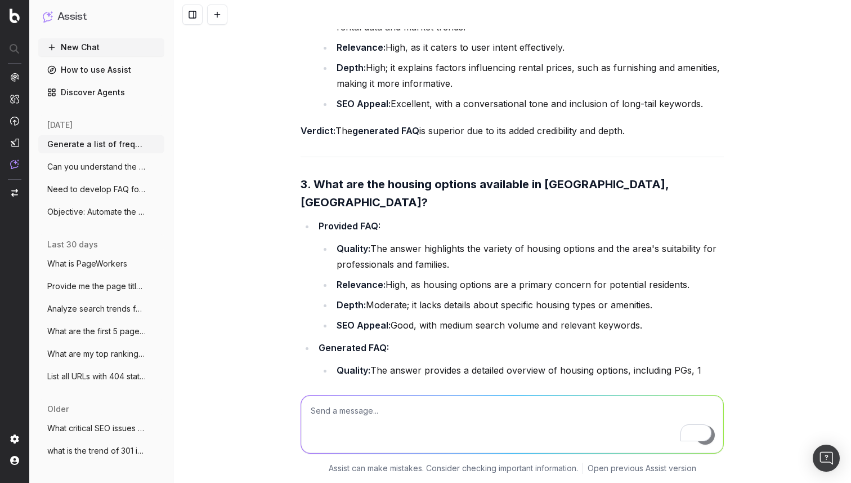
scroll to position [29934, 0]
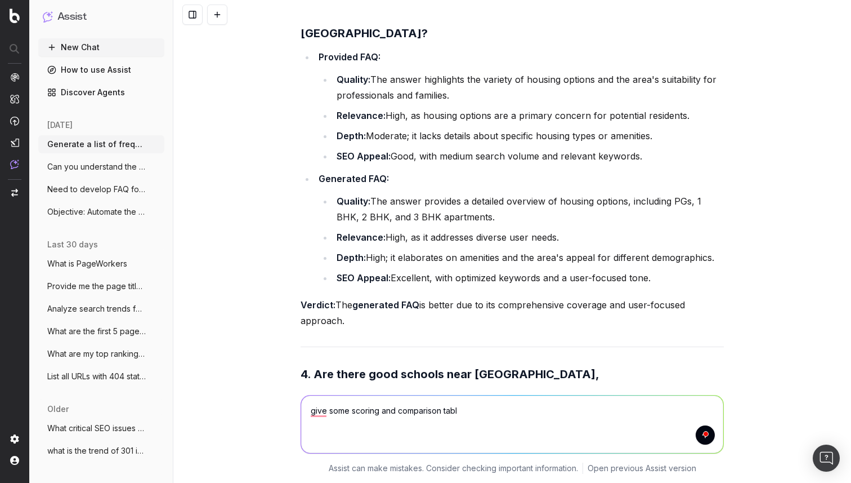
type textarea "give some scoring and comparison table"
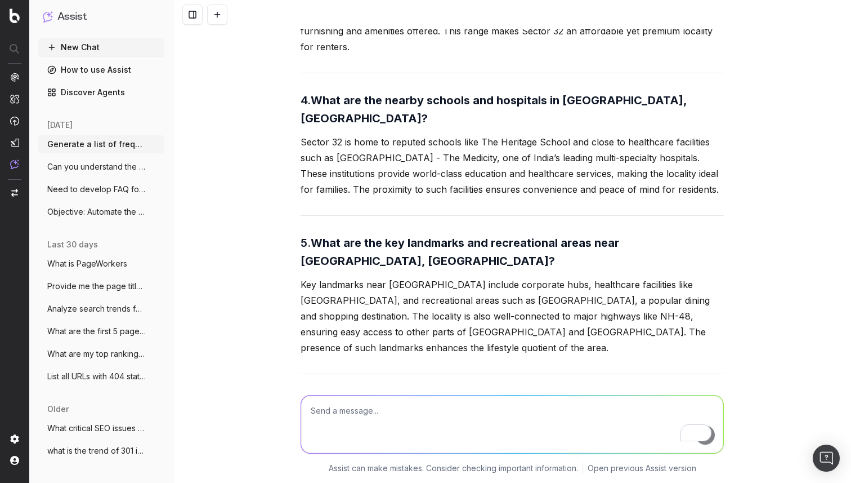
scroll to position [23843, 0]
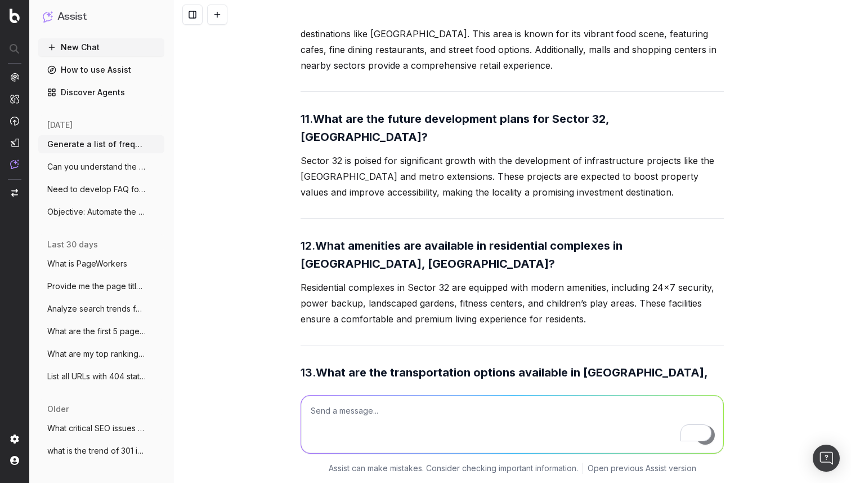
scroll to position [24879, 0]
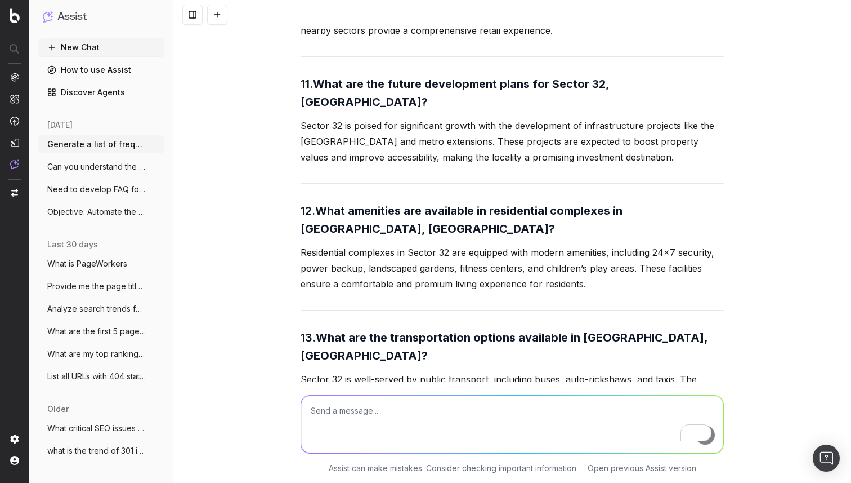
click at [349, 414] on textarea "To enrich screen reader interactions, please activate Accessibility in Grammarl…" at bounding box center [512, 423] width 422 height 57
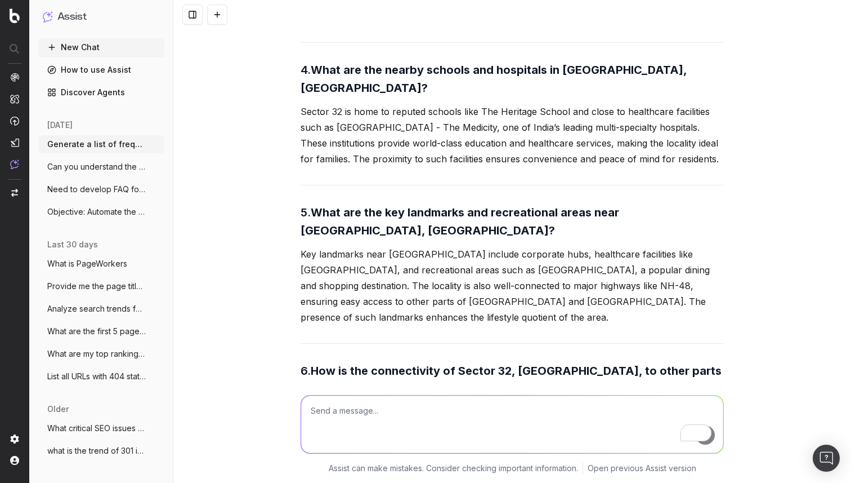
scroll to position [23886, 0]
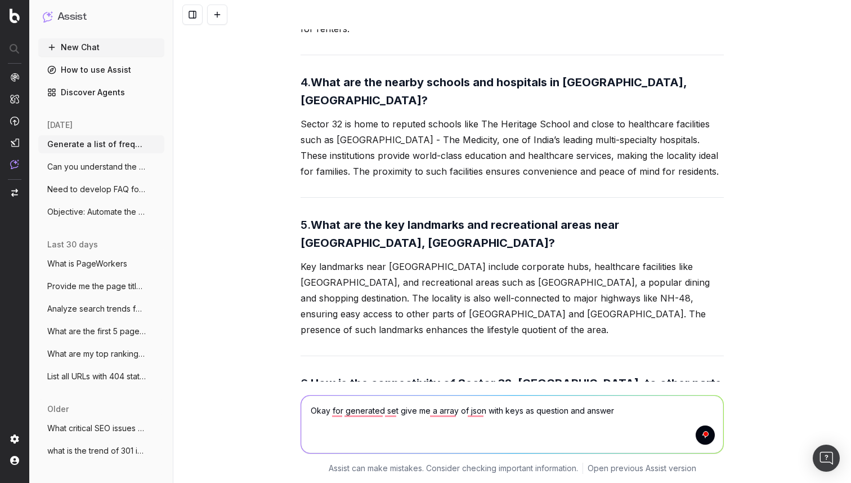
type textarea "Okay for generated set give me a array of json with keys as question and answers"
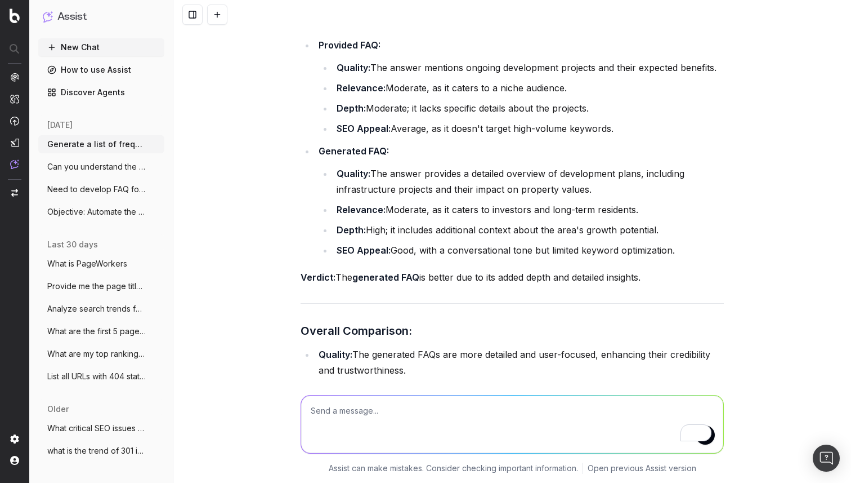
scroll to position [31726, 0]
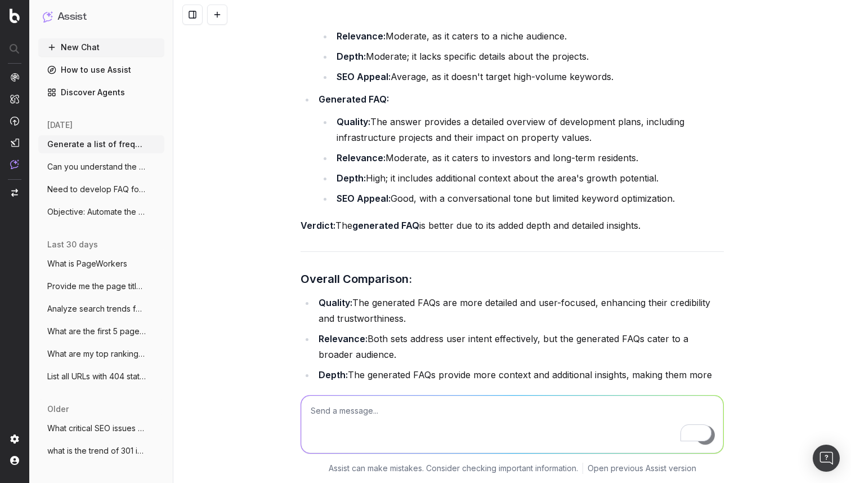
click at [355, 421] on textarea "To enrich screen reader interactions, please activate Accessibility in Grammarl…" at bounding box center [512, 423] width 422 height 57
paste textarea "https://housing.com/in/buy/projects/page/319874-sunteck-sky-park-by-sunteck-rea…"
type textarea "https://housing.com/in/buy/projects/page/319874-sunteck-sky-park-by-sunteck-rea…"
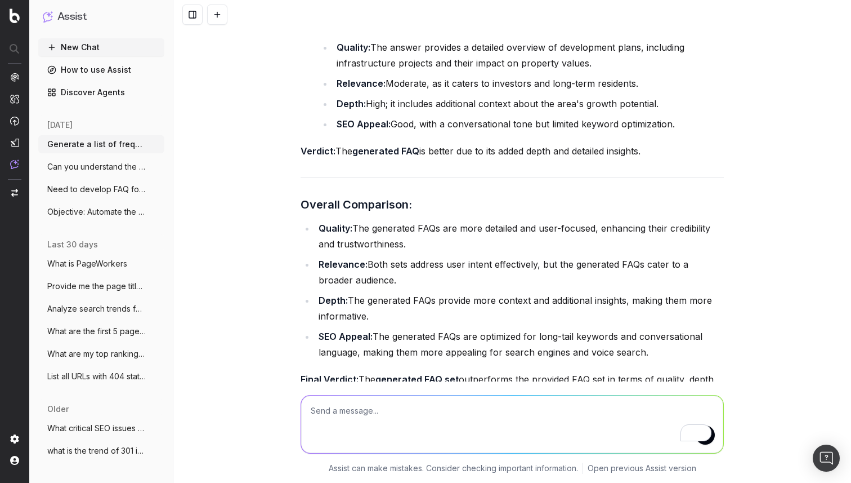
click at [711, 440] on span at bounding box center [704, 432] width 16 height 17
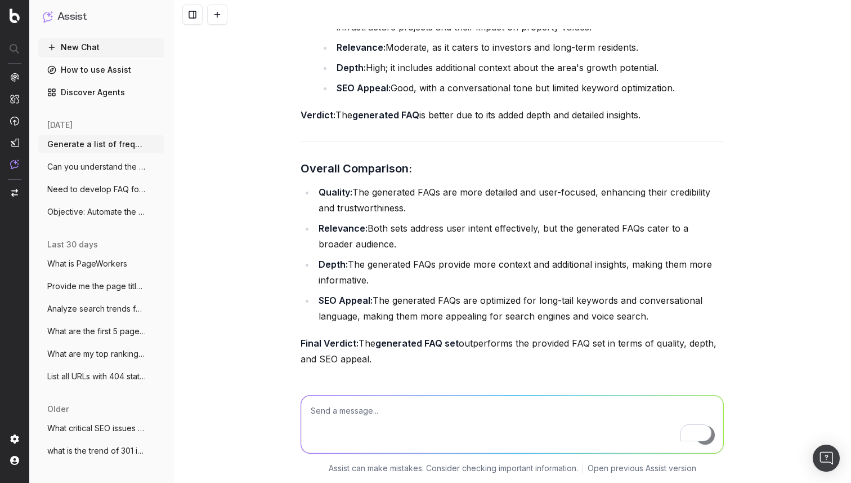
scroll to position [32050, 0]
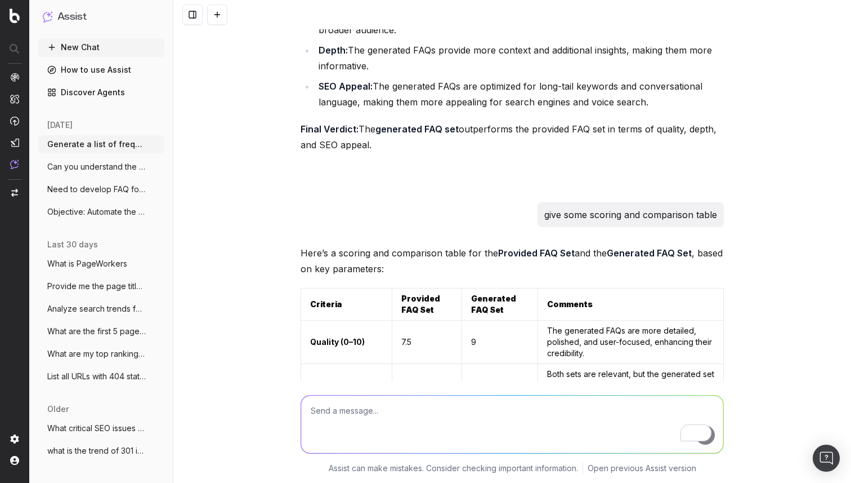
click at [352, 405] on textarea "To enrich screen reader interactions, please activate Accessibility in Grammarl…" at bounding box center [512, 423] width 422 height 57
paste textarea "https://housing.com/mira-road-east-mumbai-overview-P6rjzh7de86crx689"
type textarea "https://housing.com/mira-road-east-mumbai-overview-P6rjzh7de86crx689 generate F…"
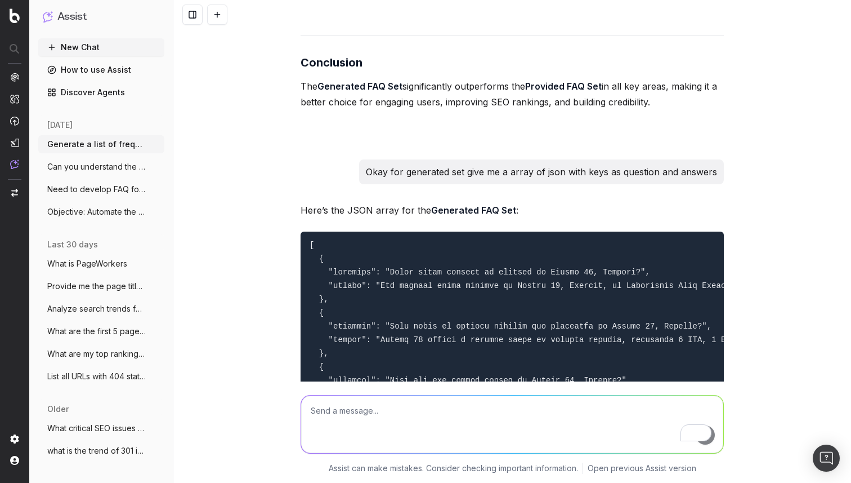
scroll to position [32955, 0]
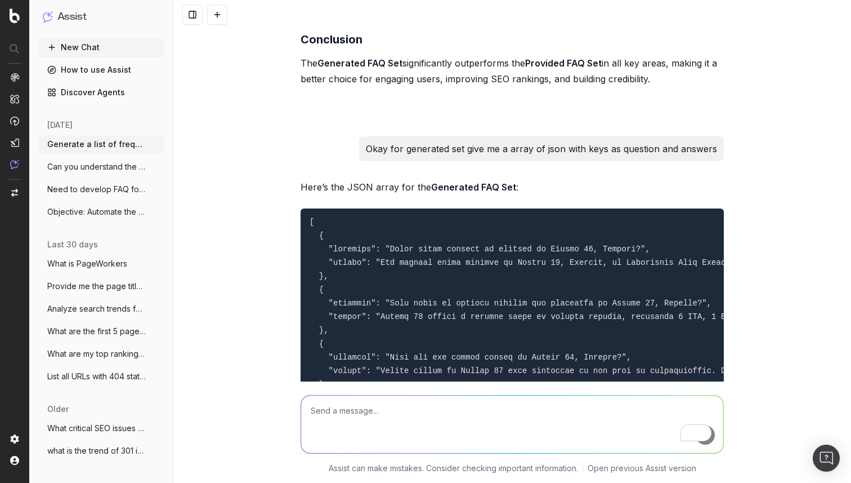
click at [453, 413] on textarea "To enrich screen reader interactions, please activate Accessibility in Grammarl…" at bounding box center [512, 423] width 422 height 57
type textarea "not good quality"
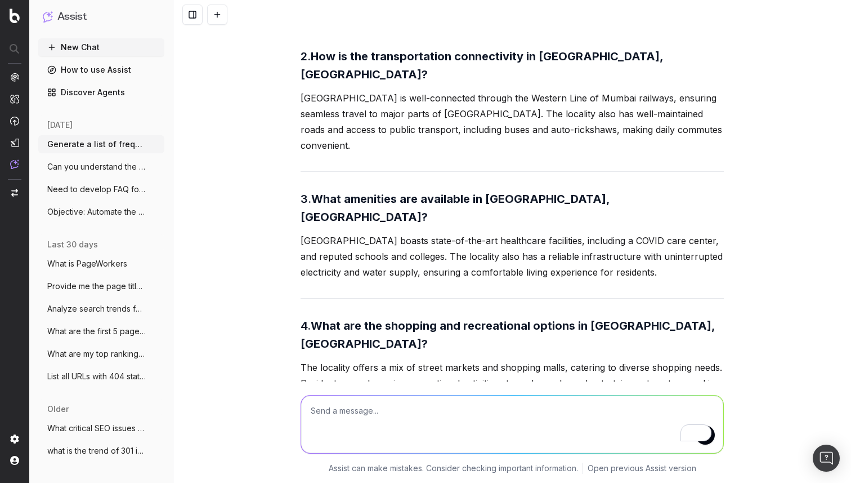
scroll to position [34606, 0]
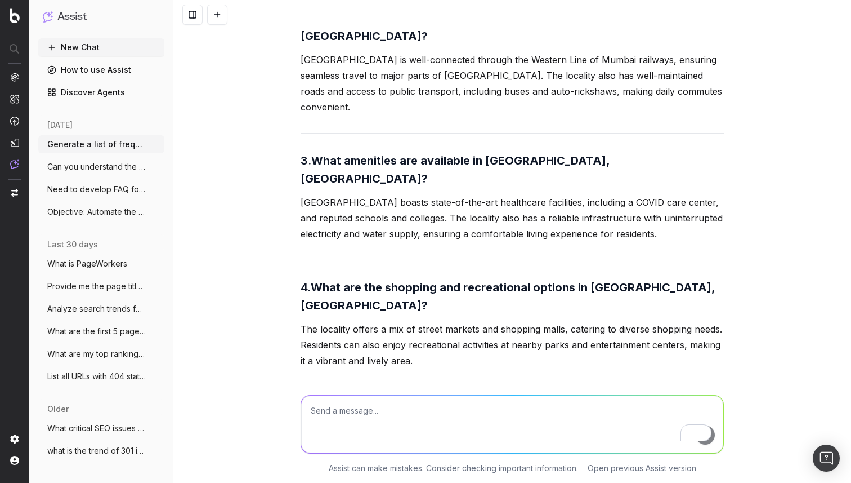
click at [387, 413] on textarea "To enrich screen reader interactions, please activate Accessibility in Grammarl…" at bounding box center [512, 423] width 422 height 57
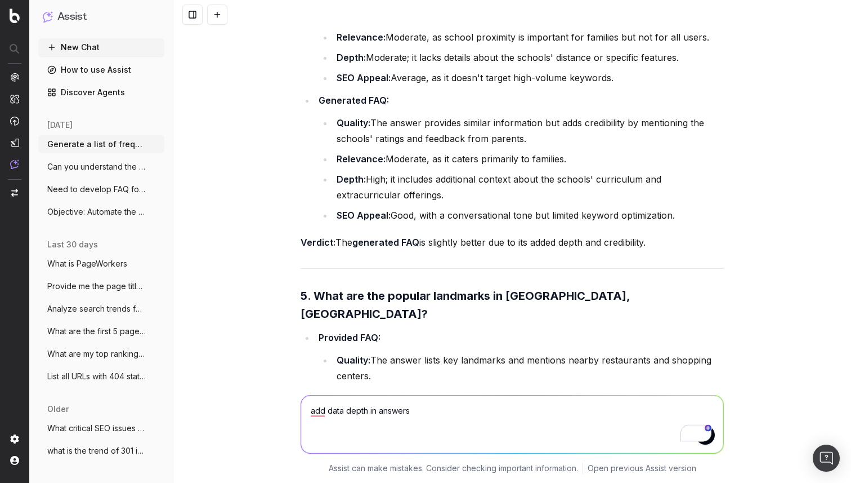
scroll to position [30371, 0]
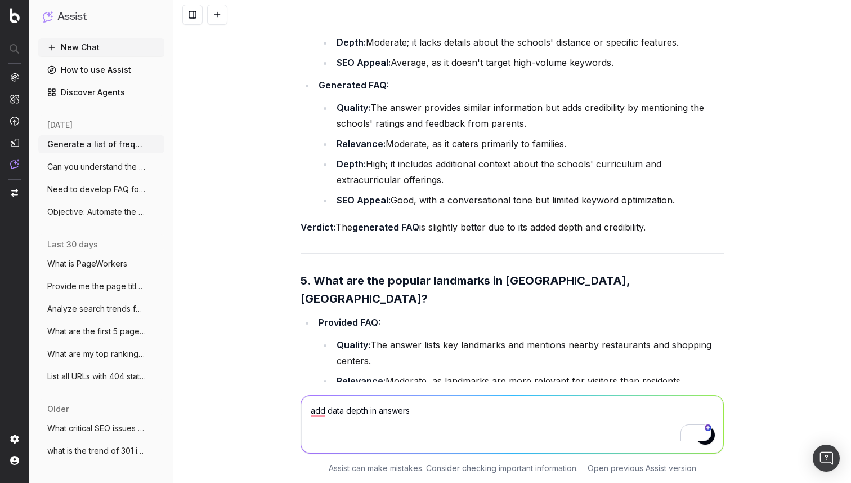
drag, startPoint x: 333, startPoint y: 71, endPoint x: 588, endPoint y: 268, distance: 322.8
copy tbody "Quality (0–10) 7.5 9 The generated FAQs are more detailed, polished, and user-f…"
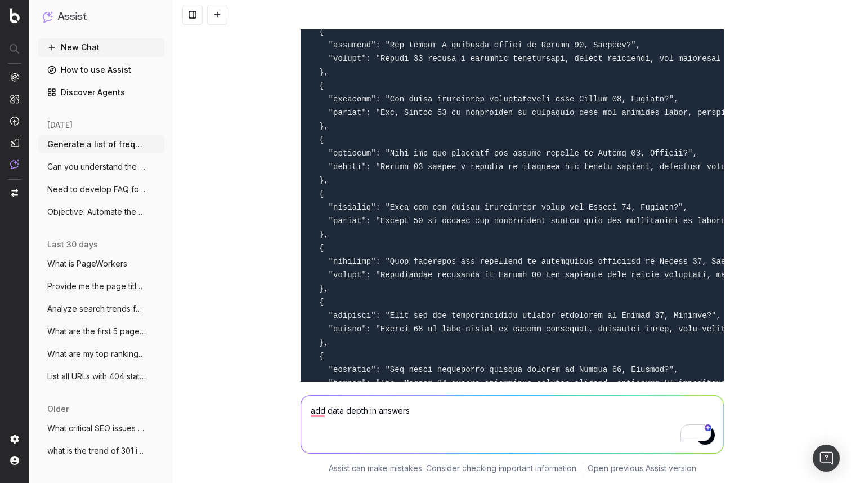
scroll to position [33600, 0]
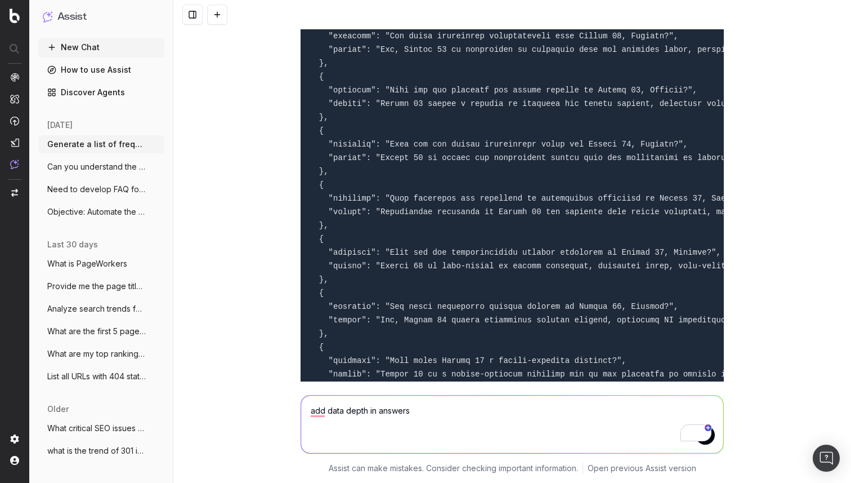
click at [399, 426] on textarea "add data depth in answers" at bounding box center [512, 423] width 422 height 57
paste textarea "Quality (0–10) 7.5 9 The generated FAQs are more detailed, polished, and user-f…"
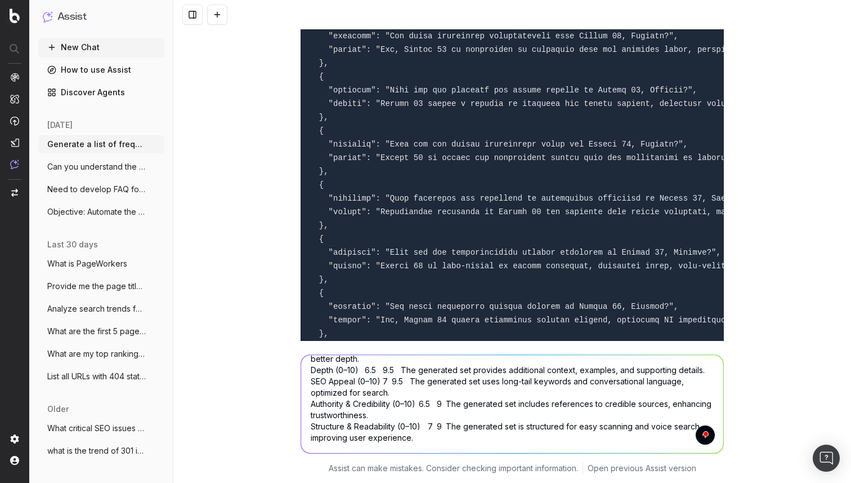
scroll to position [80, 0]
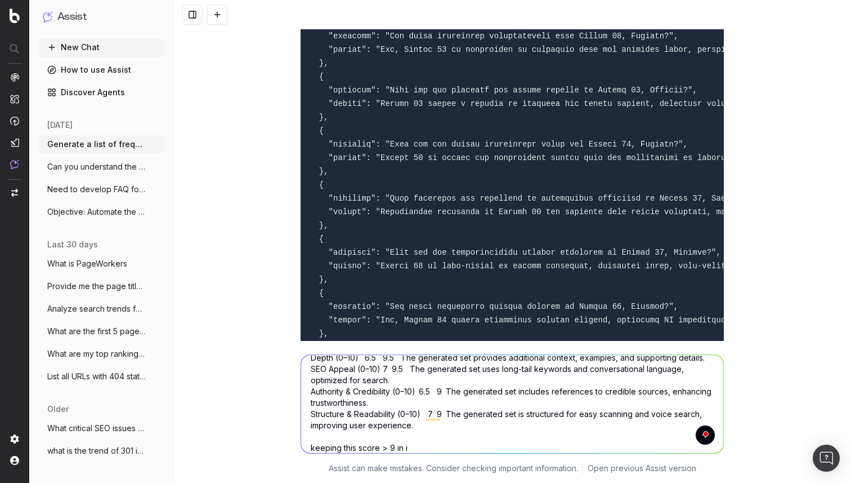
type textarea "add data depth in answers Quality (0–10) 7.5 9 The generated FAQs are more deta…"
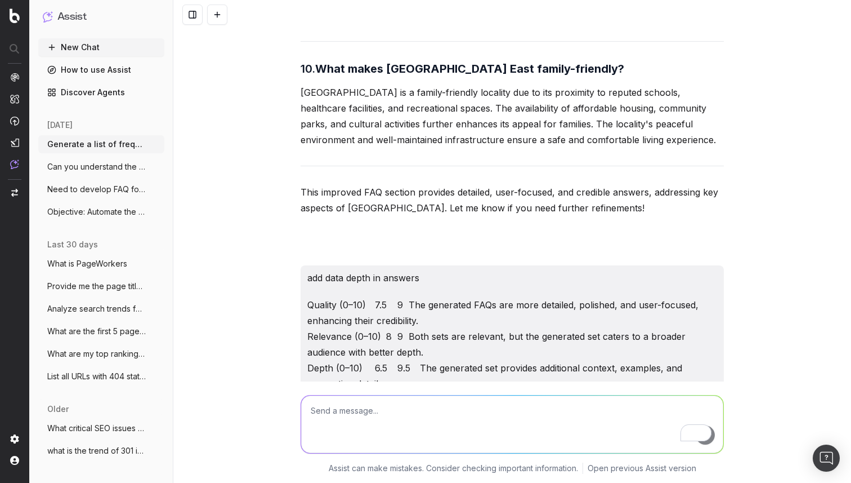
scroll to position [36960, 0]
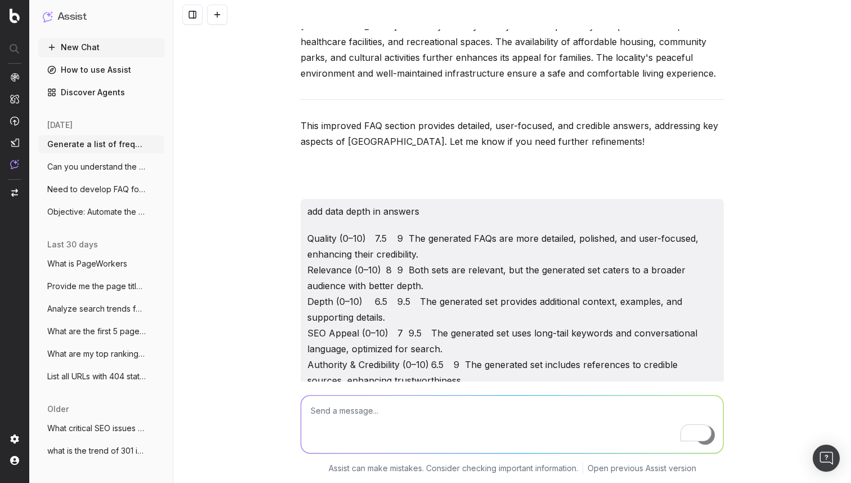
click at [366, 419] on textarea "To enrich screen reader interactions, please activate Accessibility in Grammarl…" at bounding box center [512, 423] width 422 height 57
drag, startPoint x: 395, startPoint y: 192, endPoint x: 310, endPoint y: 195, distance: 85.1
copy strong "Authority & Credibility"
click at [556, 412] on textarea "reduce answer sizes, keep some data rltd to page also in it also" at bounding box center [512, 423] width 422 height 57
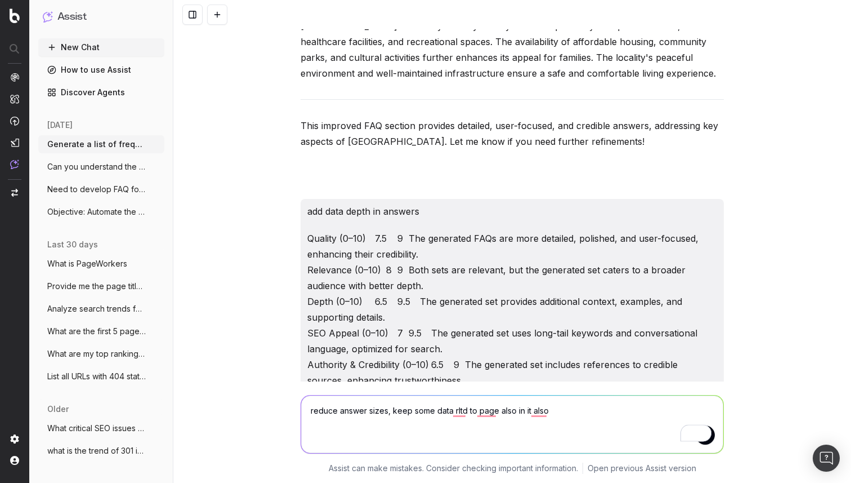
paste textarea "Authority & Credibility"
type textarea "reduce answer sizes, keep some data rltd to page also in it also Authority & Cr…"
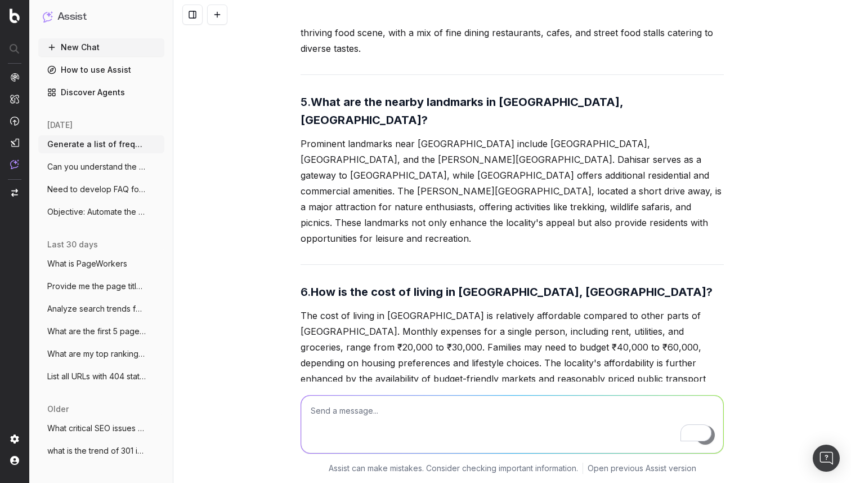
scroll to position [38332, 0]
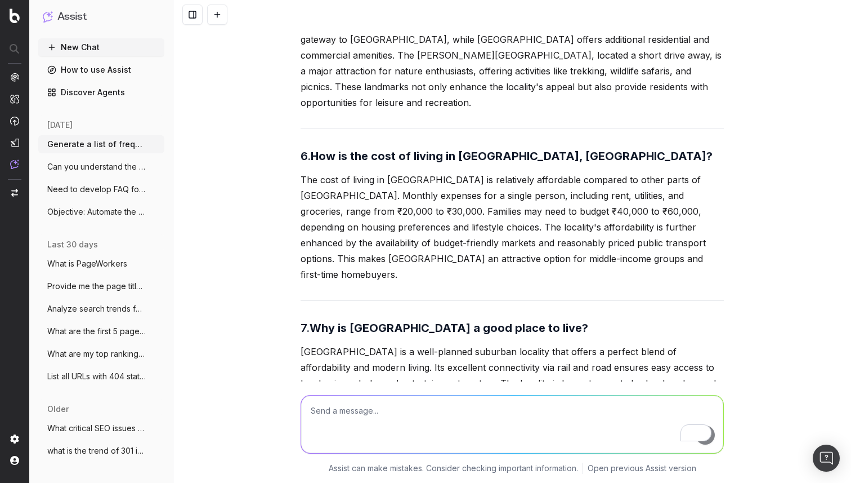
click at [414, 399] on textarea "To enrich screen reader interactions, please activate Accessibility in Grammarl…" at bounding box center [512, 423] width 422 height 57
type textarea "make point wise answers where it makes more sense"
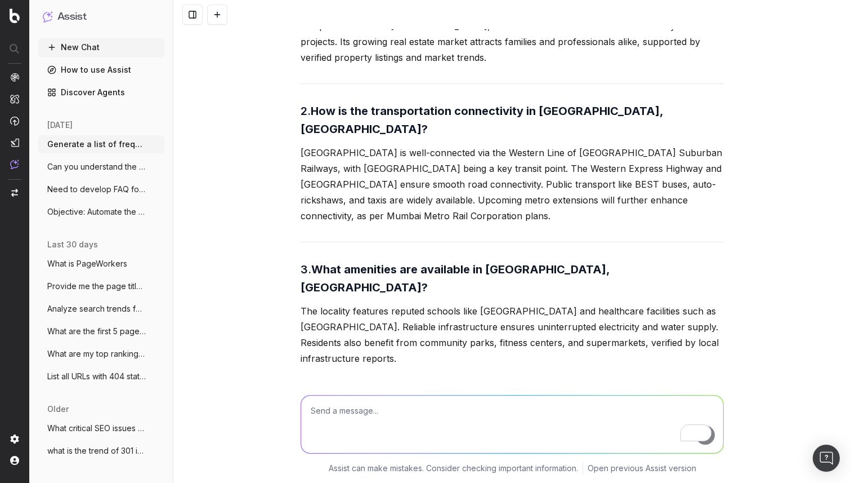
scroll to position [39893, 0]
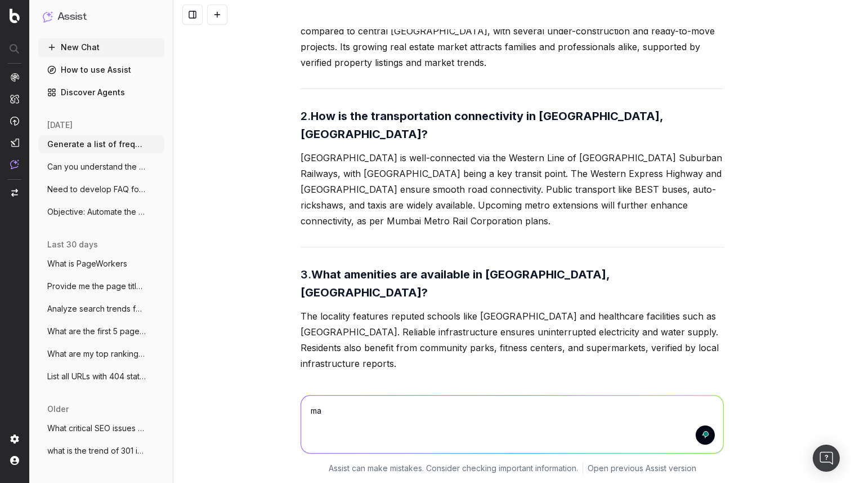
type textarea "m"
type textarea "this is good, now even improve it and make a 10/10 faq"
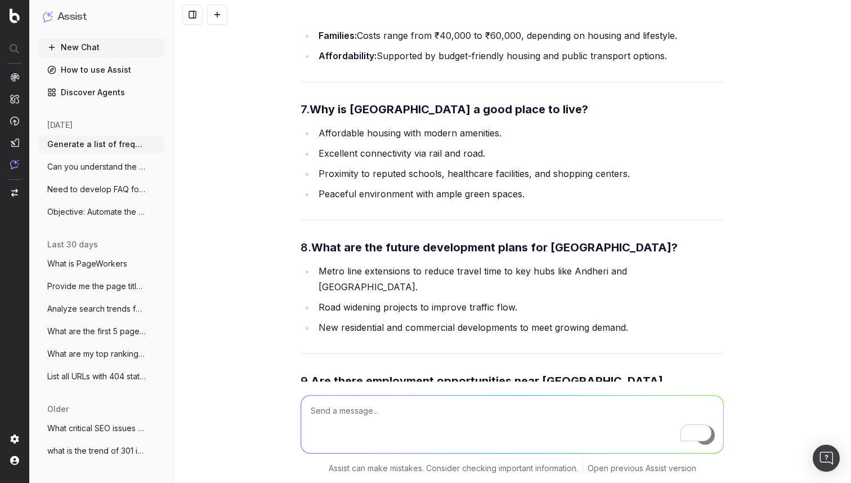
scroll to position [42210, 0]
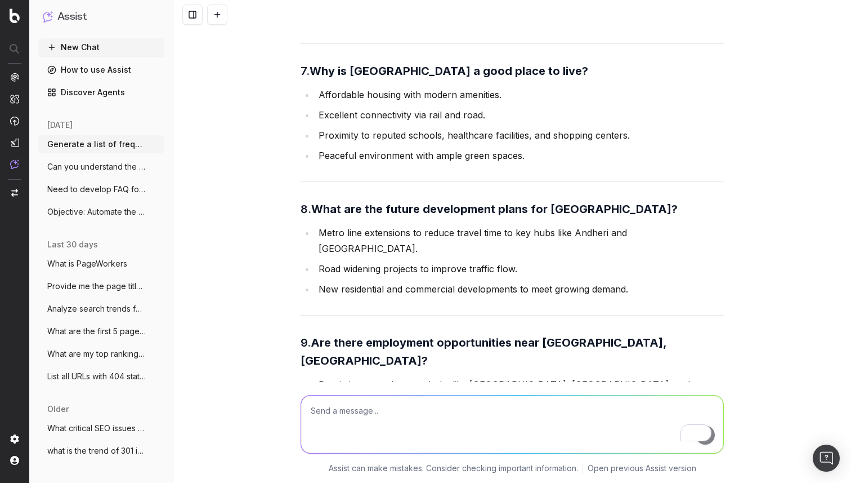
click at [365, 403] on textarea "To enrich screen reader interactions, please activate Accessibility in Grammarl…" at bounding box center [512, 423] width 422 height 57
type textarea "are these LLM attractive"
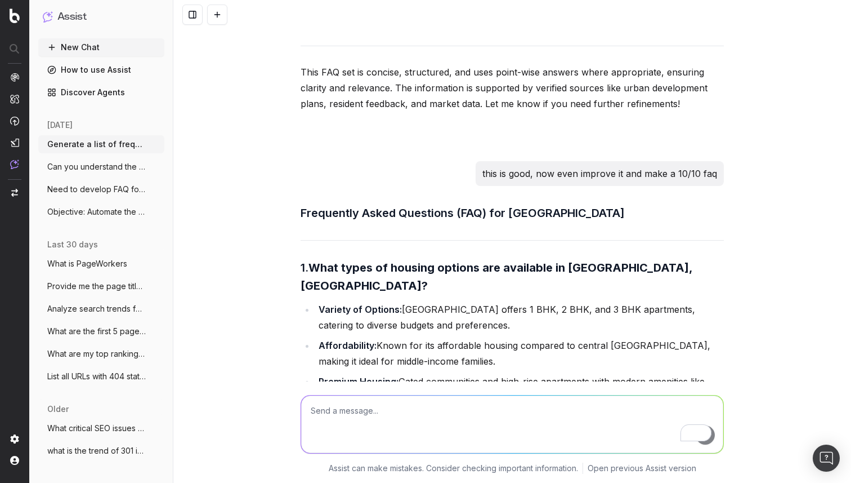
scroll to position [43068, 0]
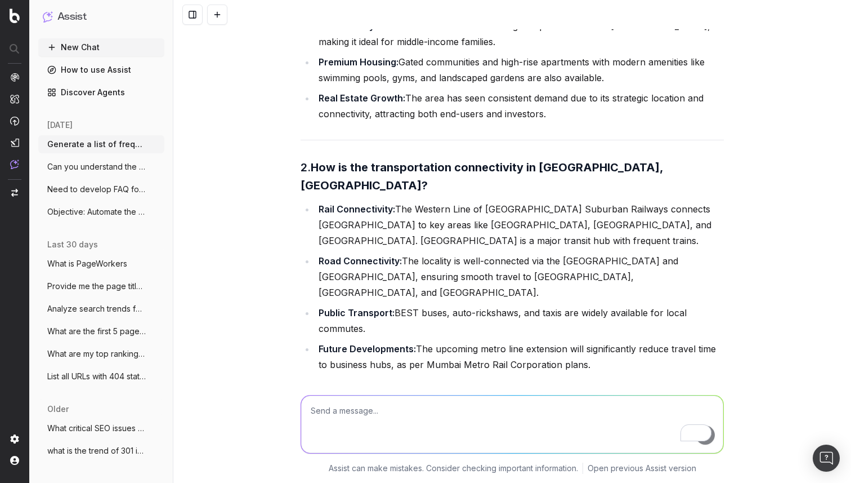
click at [390, 418] on textarea "To enrich screen reader interactions, please activate Accessibility in Grammarl…" at bounding box center [512, 423] width 422 height 57
type textarea "convert the above FAQ in array of json forms with question and answer keys"
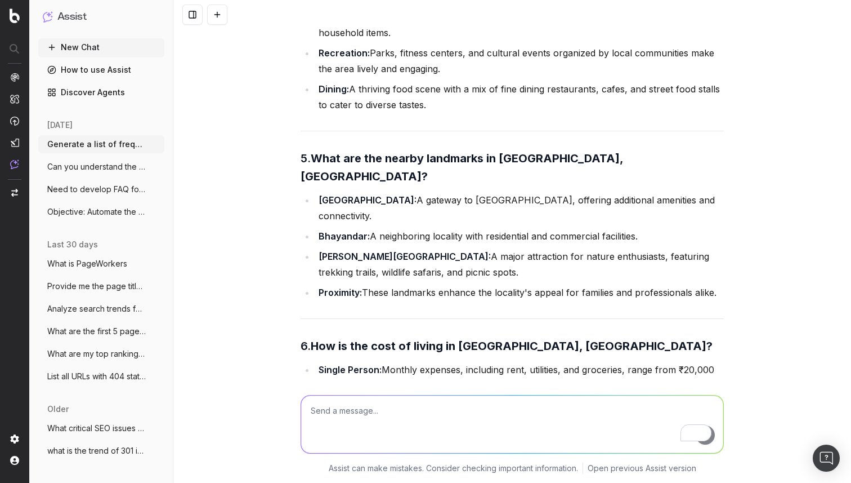
scroll to position [44068, 0]
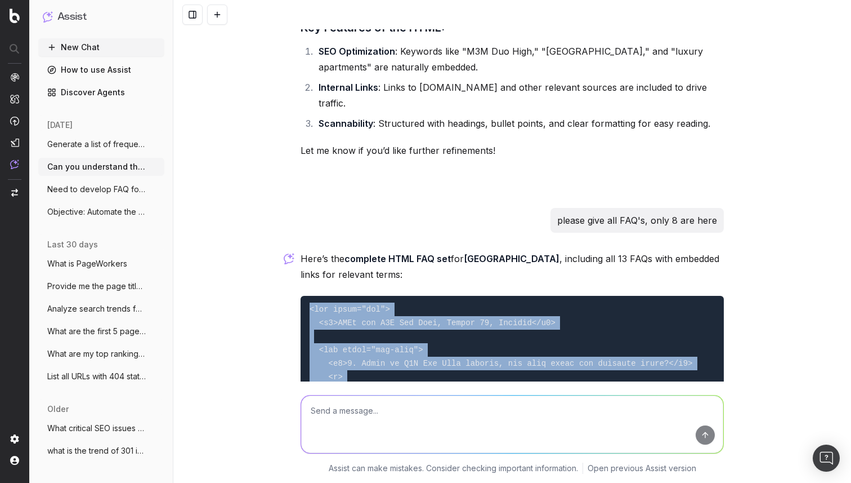
scroll to position [55416, 0]
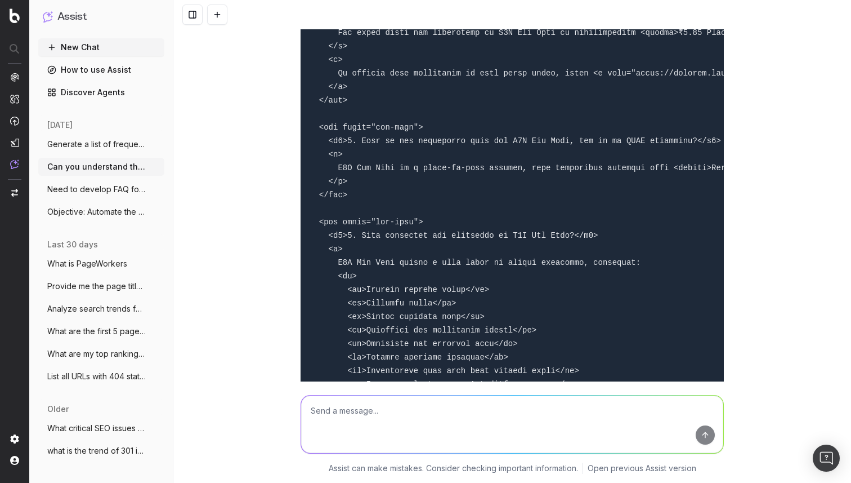
click at [374, 412] on textarea "To enrich screen reader interactions, please activate Accessibility in Grammarl…" at bounding box center [512, 423] width 422 height 57
click at [371, 412] on textarea "To enrich screen reader interactions, please activate Accessibility in Grammarl…" at bounding box center [512, 423] width 422 height 57
paste textarea "[URL][DOMAIN_NAME]"
type textarea "Generate FAQ's on similar lines for: [URL][DOMAIN_NAME]"
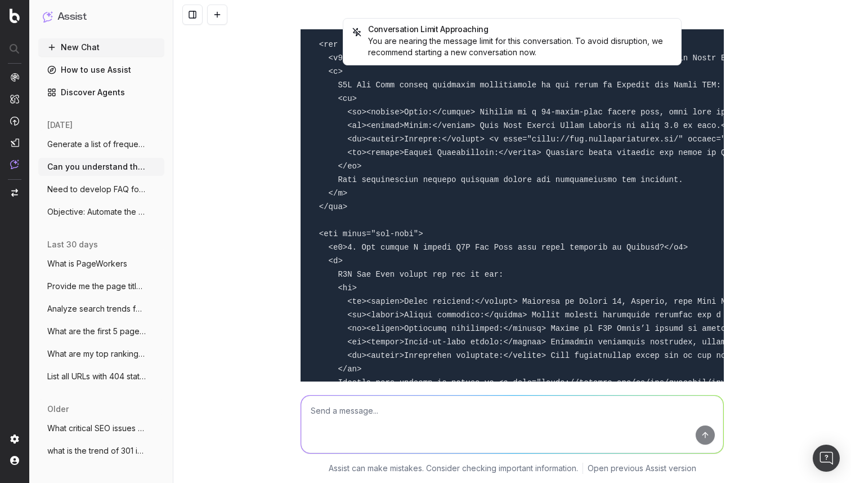
scroll to position [55826, 0]
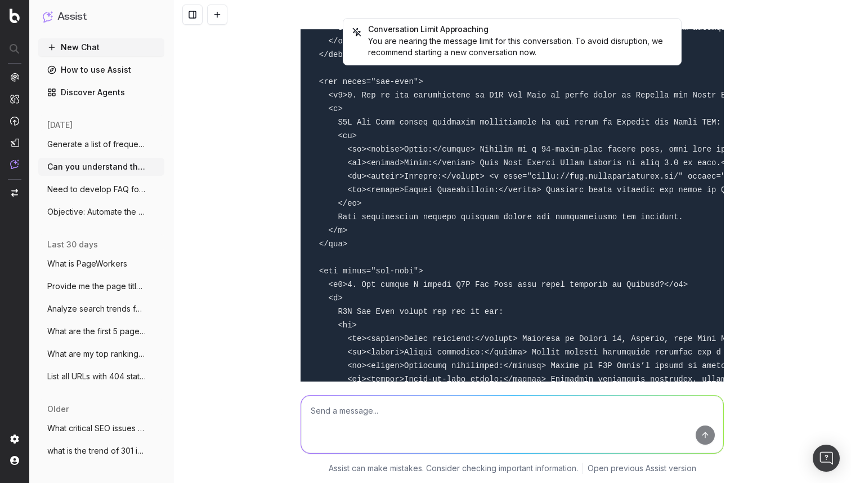
click at [380, 403] on textarea "To enrich screen reader interactions, please activate Accessibility in Grammarl…" at bounding box center [512, 423] width 422 height 57
type textarea "add credibility factor to answers and also don't repeat links in answers"
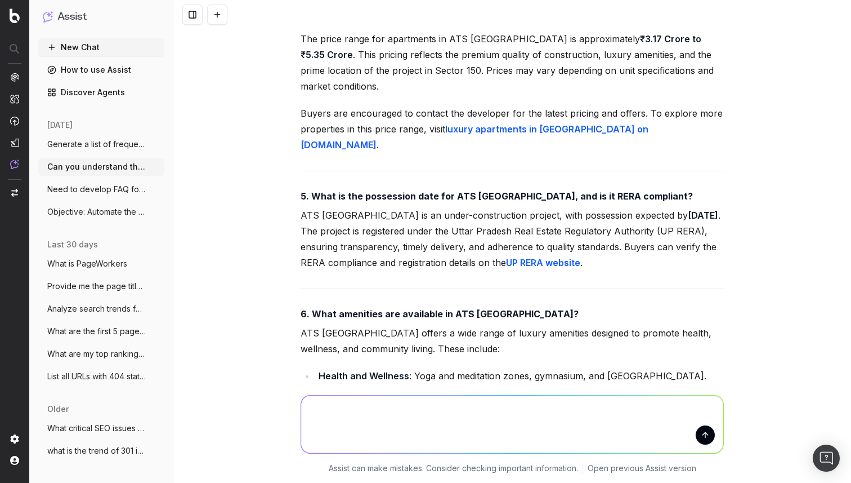
scroll to position [60653, 0]
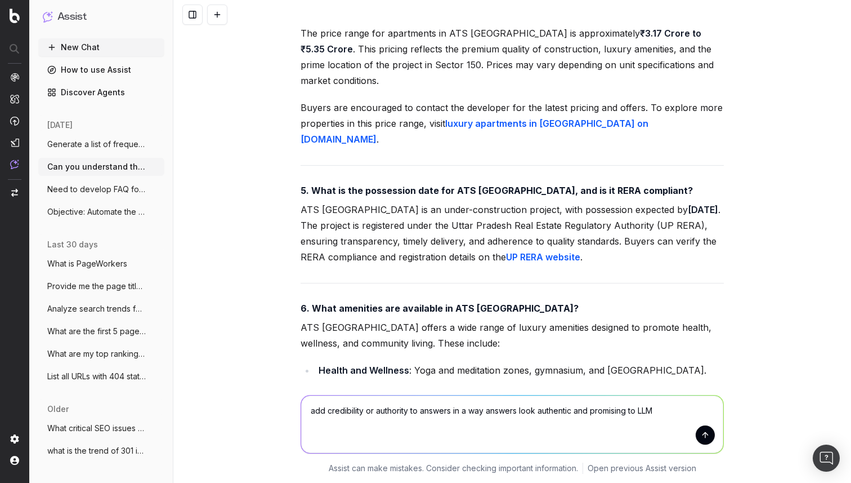
type textarea "add credibility or authority to answers in a way answers look authentic and pro…"
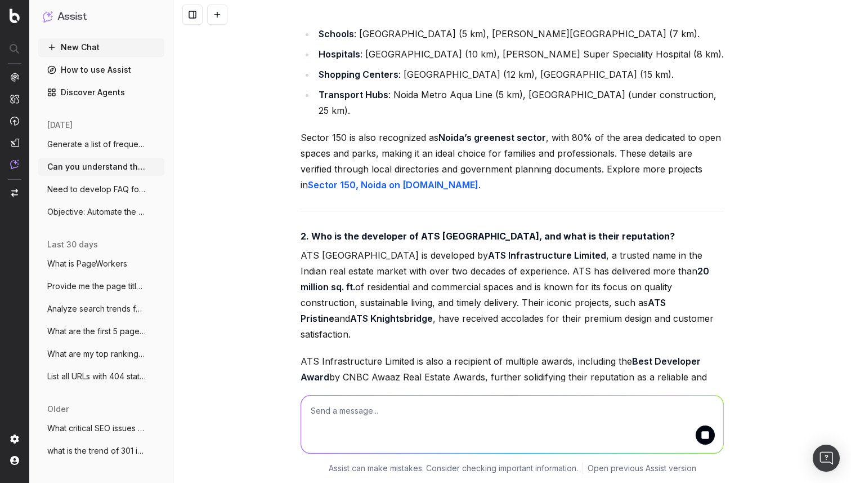
scroll to position [62907, 0]
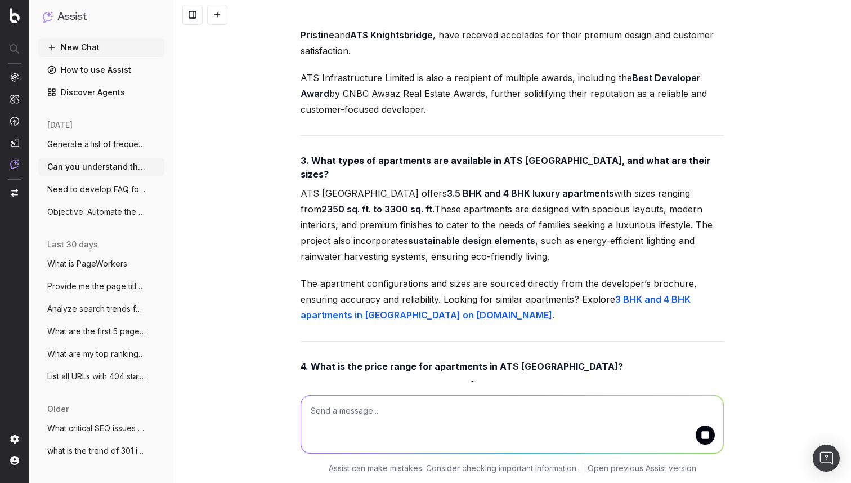
scroll to position [63219, 0]
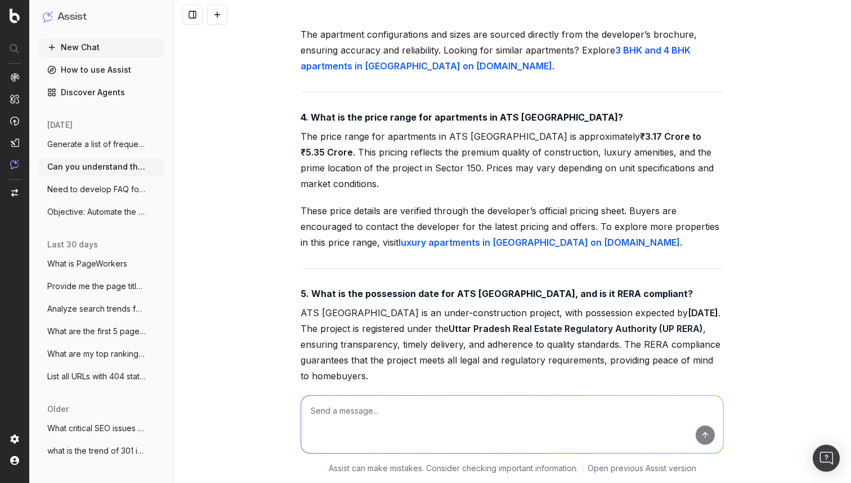
scroll to position [63523, 0]
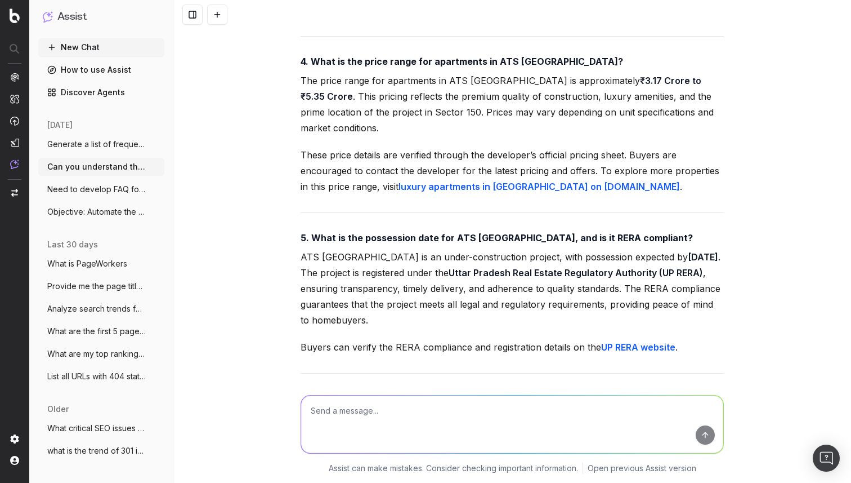
click at [408, 412] on textarea "To enrich screen reader interactions, please activate Accessibility in Grammarl…" at bounding box center [512, 423] width 422 height 57
type textarea "don't add self page links and don't repeat links"
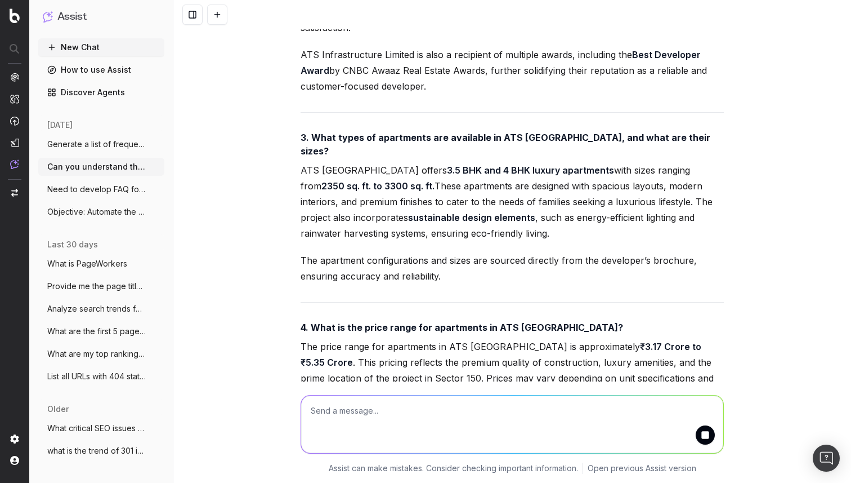
scroll to position [66256, 0]
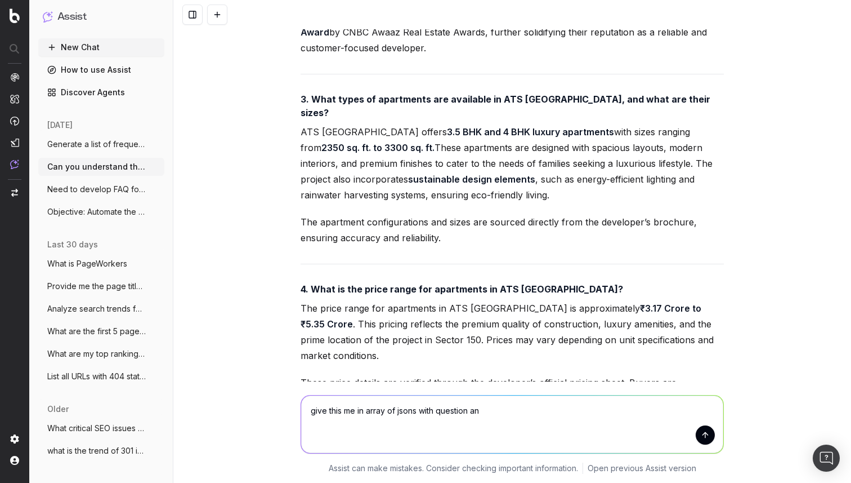
click at [490, 413] on textarea "give this me in array of jsons with question an" at bounding box center [512, 423] width 422 height 57
type textarea "give this me in array of jsons with question answer and links as a json with wo…"
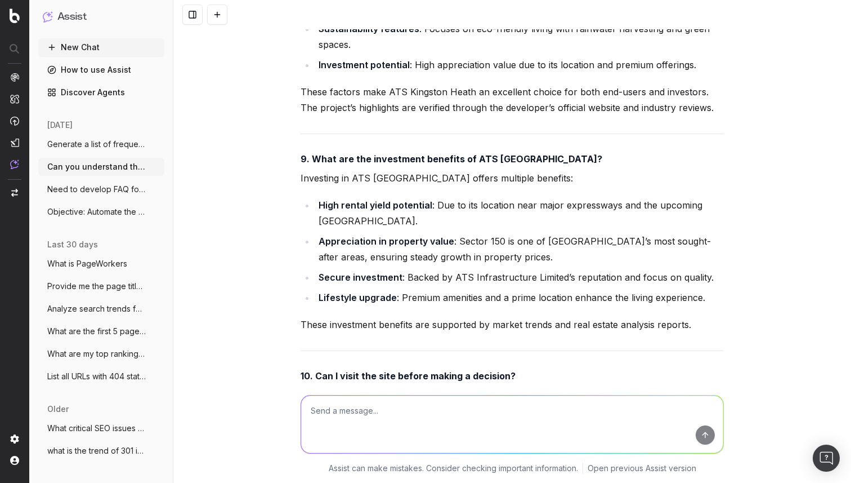
scroll to position [67612, 0]
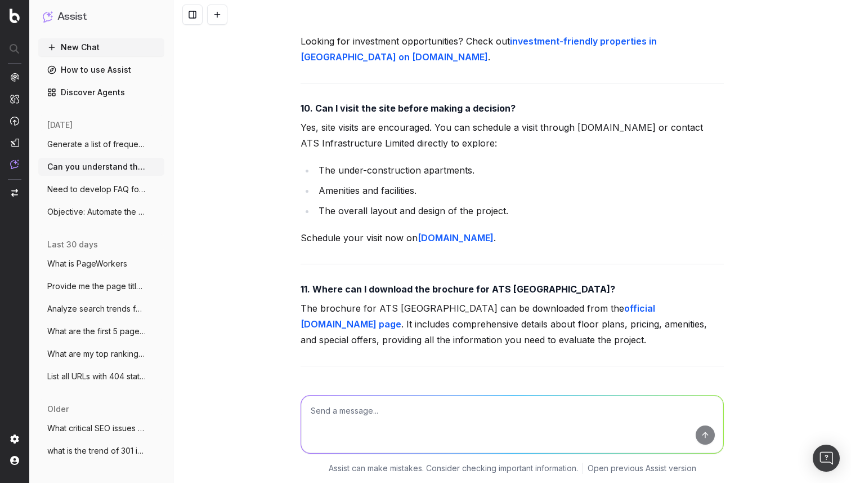
scroll to position [61841, 0]
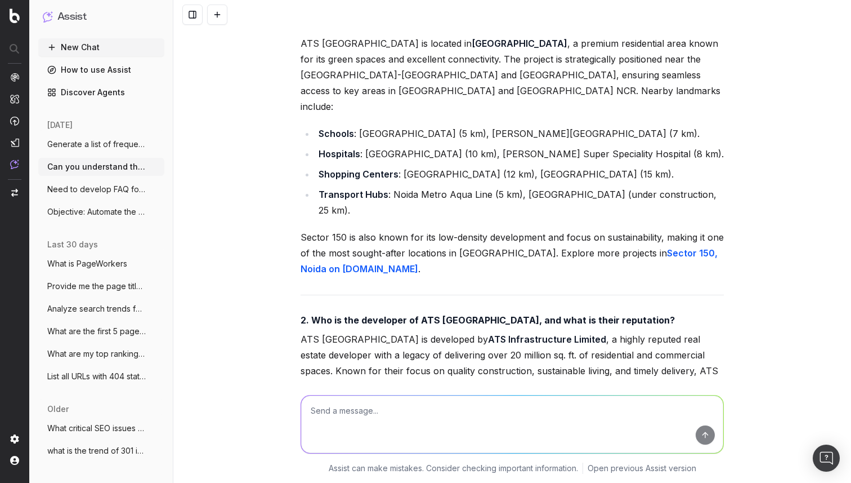
scroll to position [59982, 0]
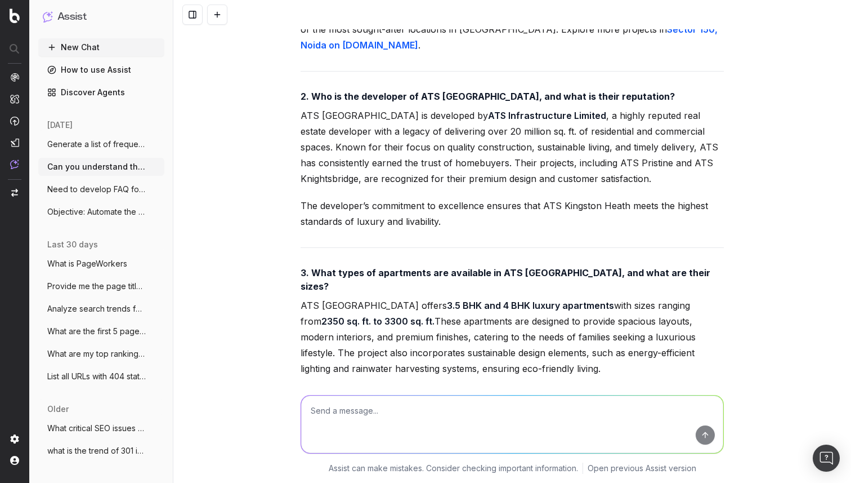
scroll to position [60212, 0]
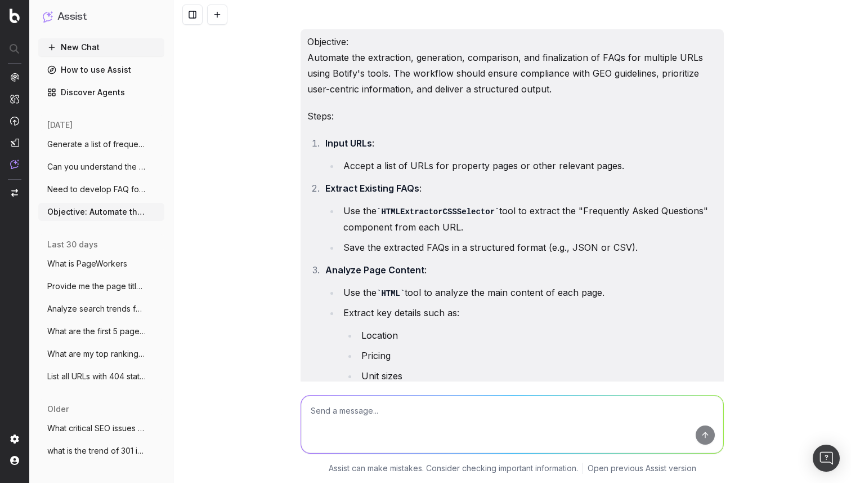
scroll to position [7736, 0]
